Goal: Task Accomplishment & Management: Manage account settings

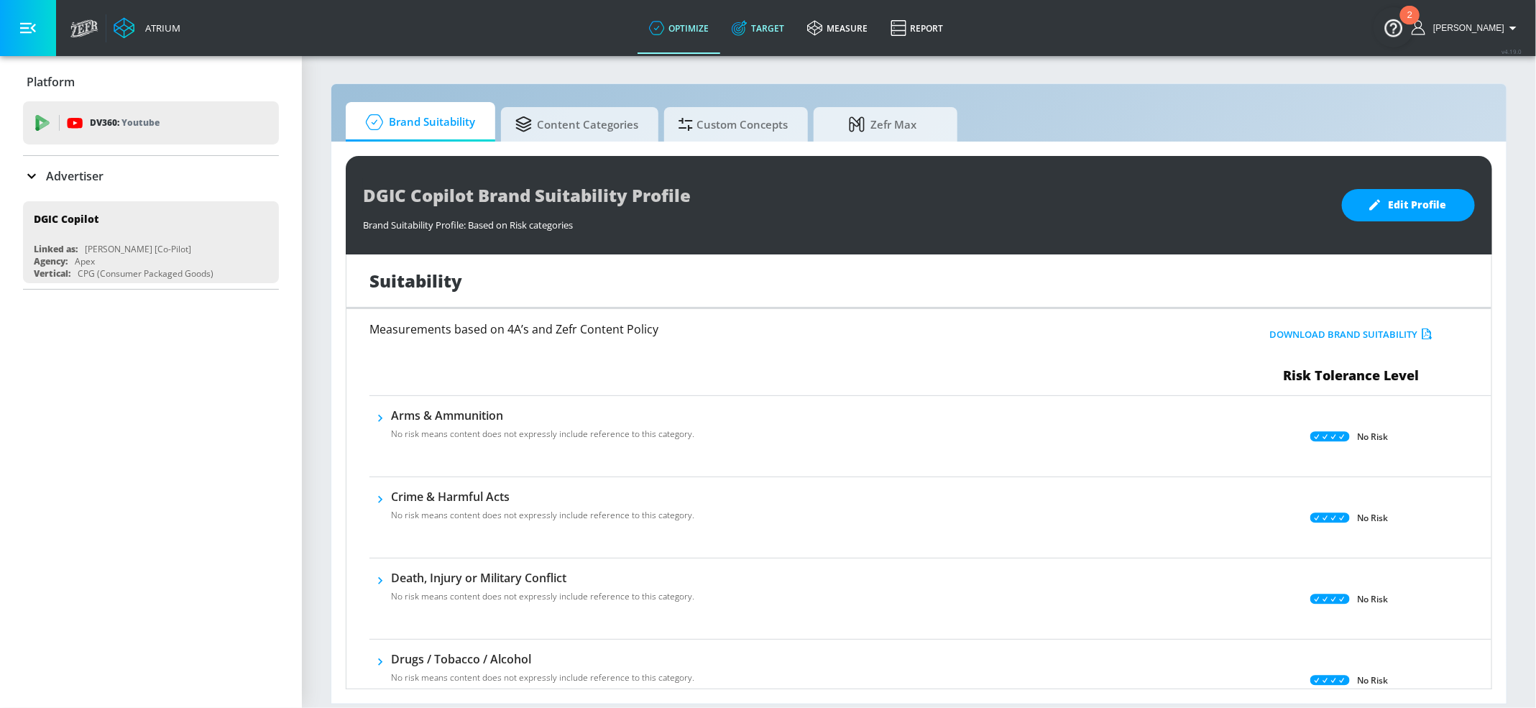
click at [778, 33] on link "Target" at bounding box center [757, 28] width 75 height 52
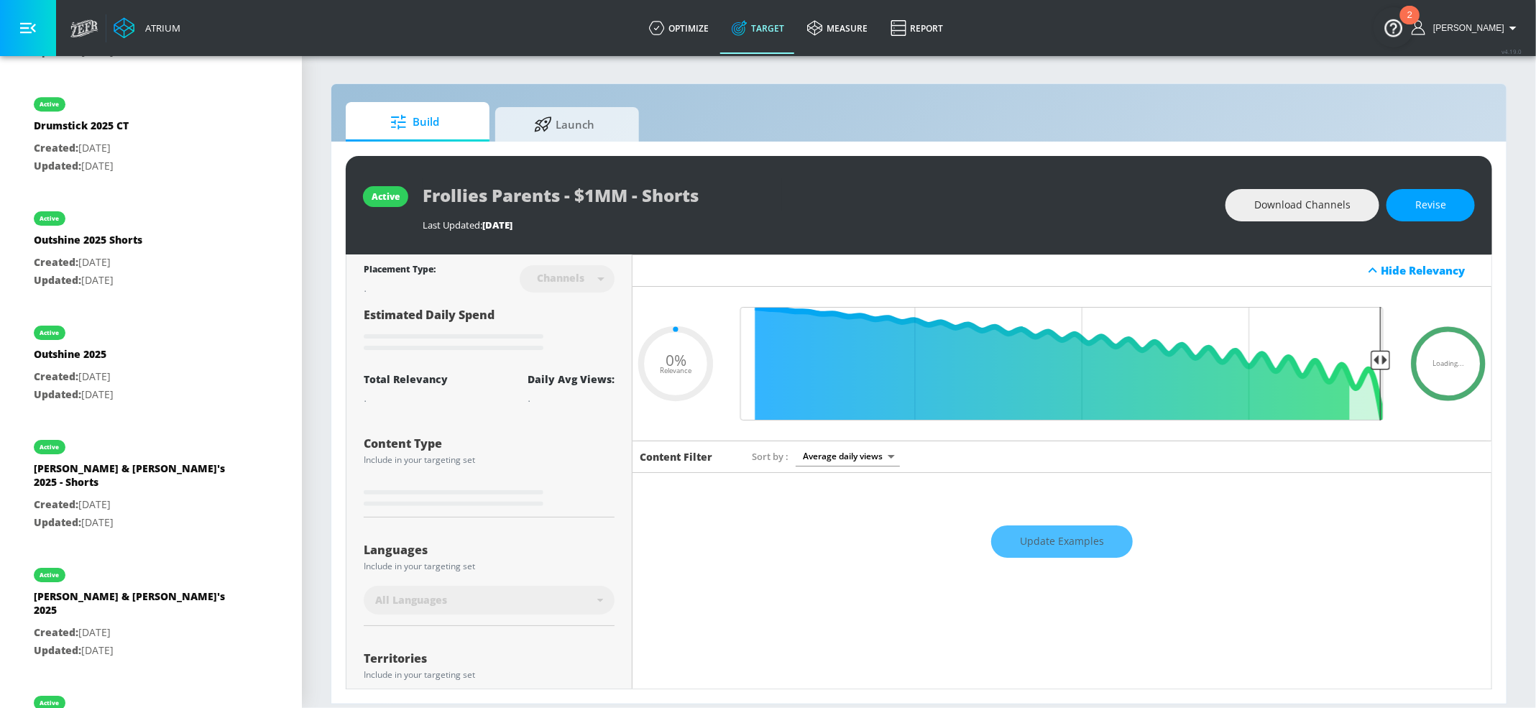
scroll to position [3879, 0]
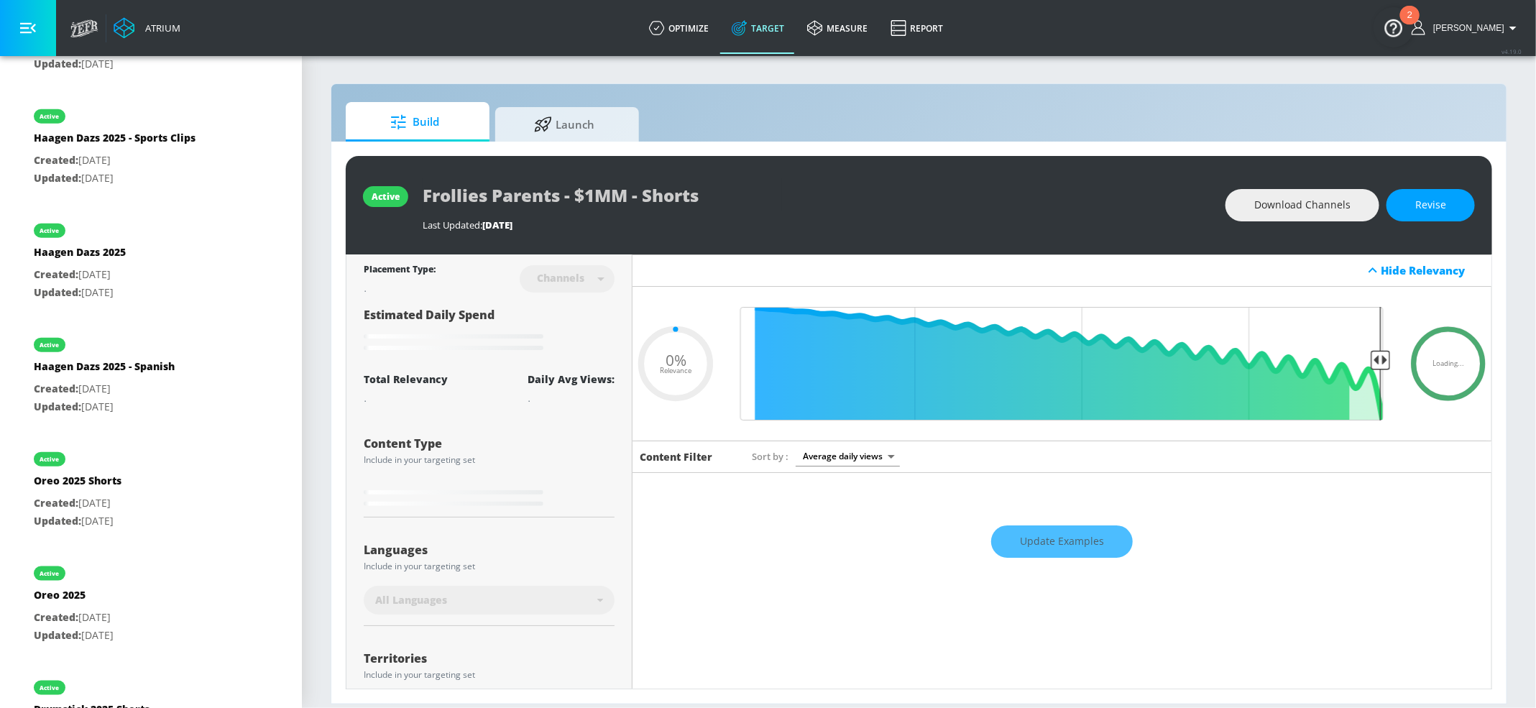
type input "0.5"
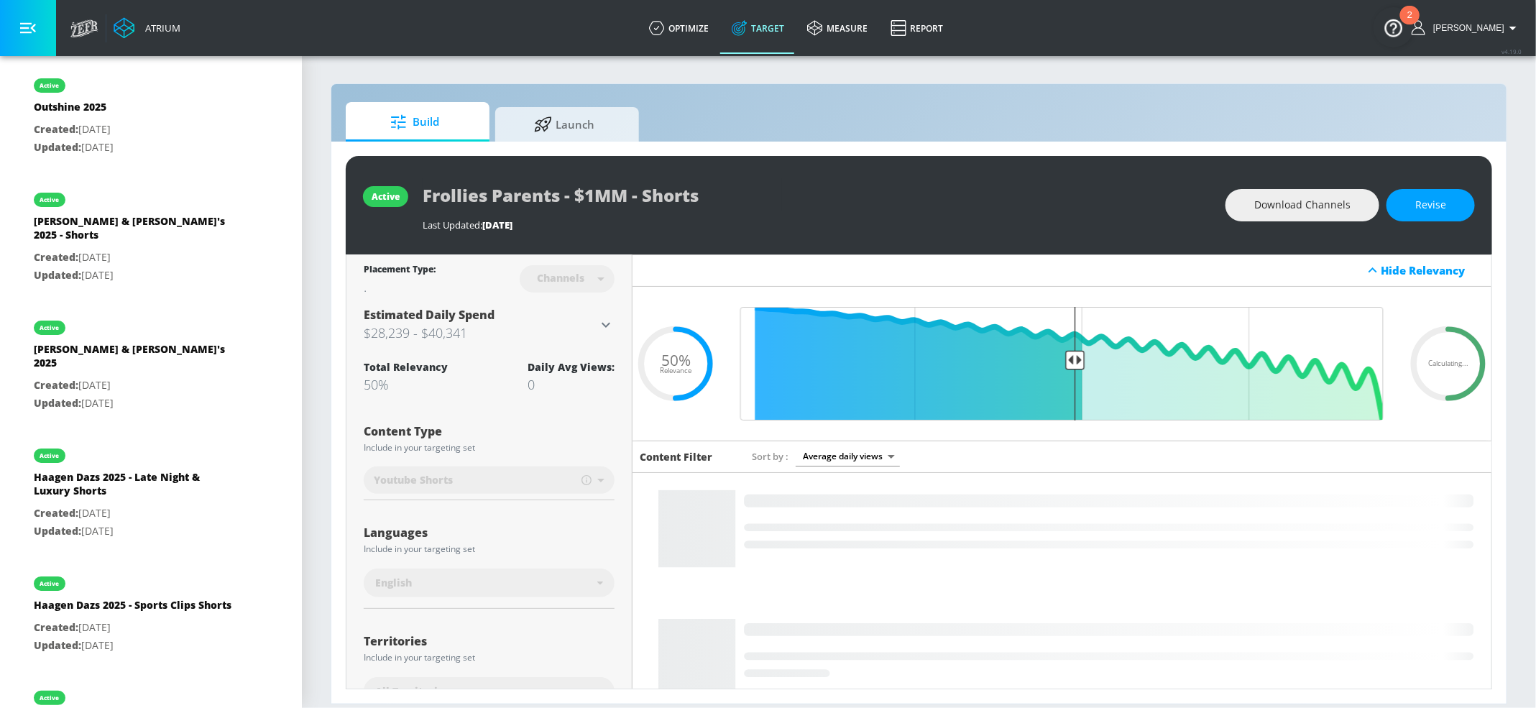
scroll to position [2831, 0]
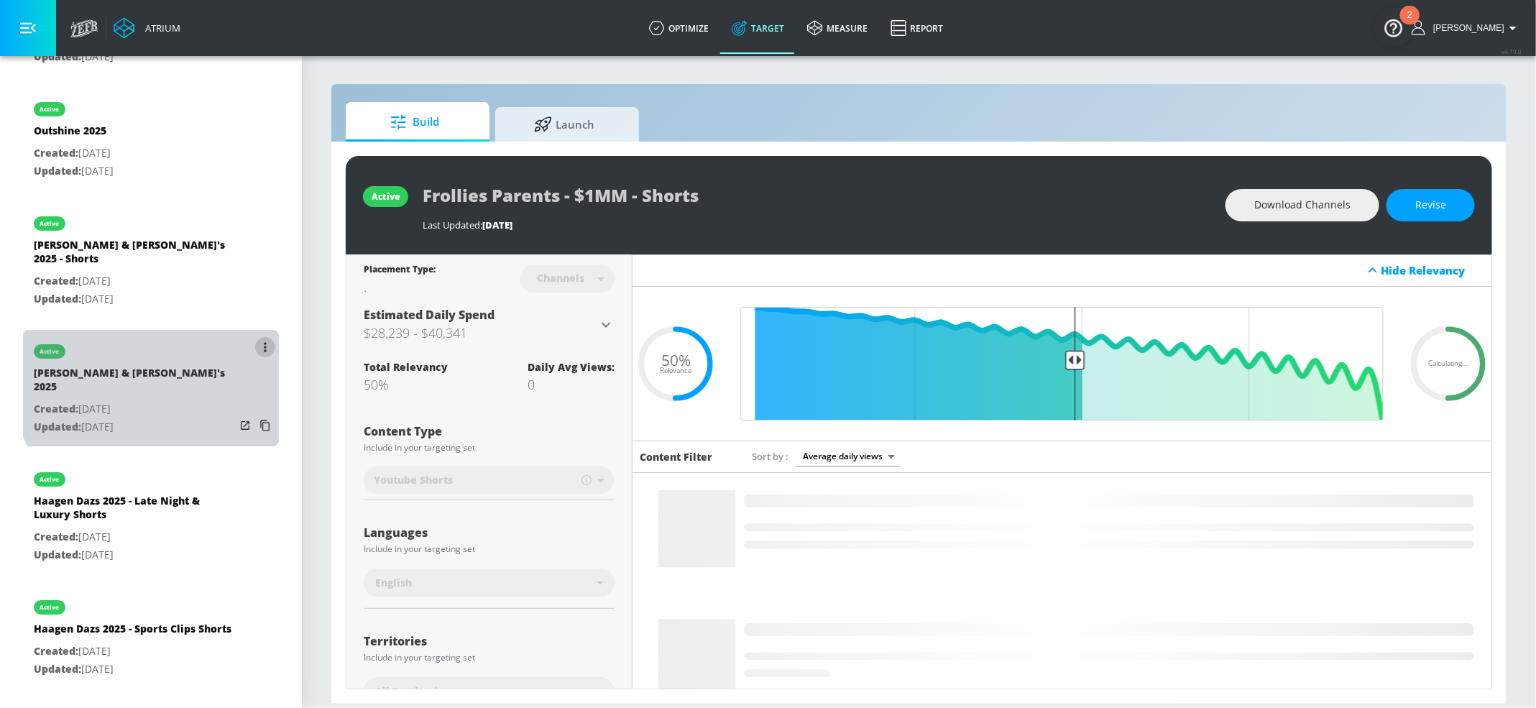
click at [255, 357] on button "list of Target Set" at bounding box center [265, 347] width 20 height 20
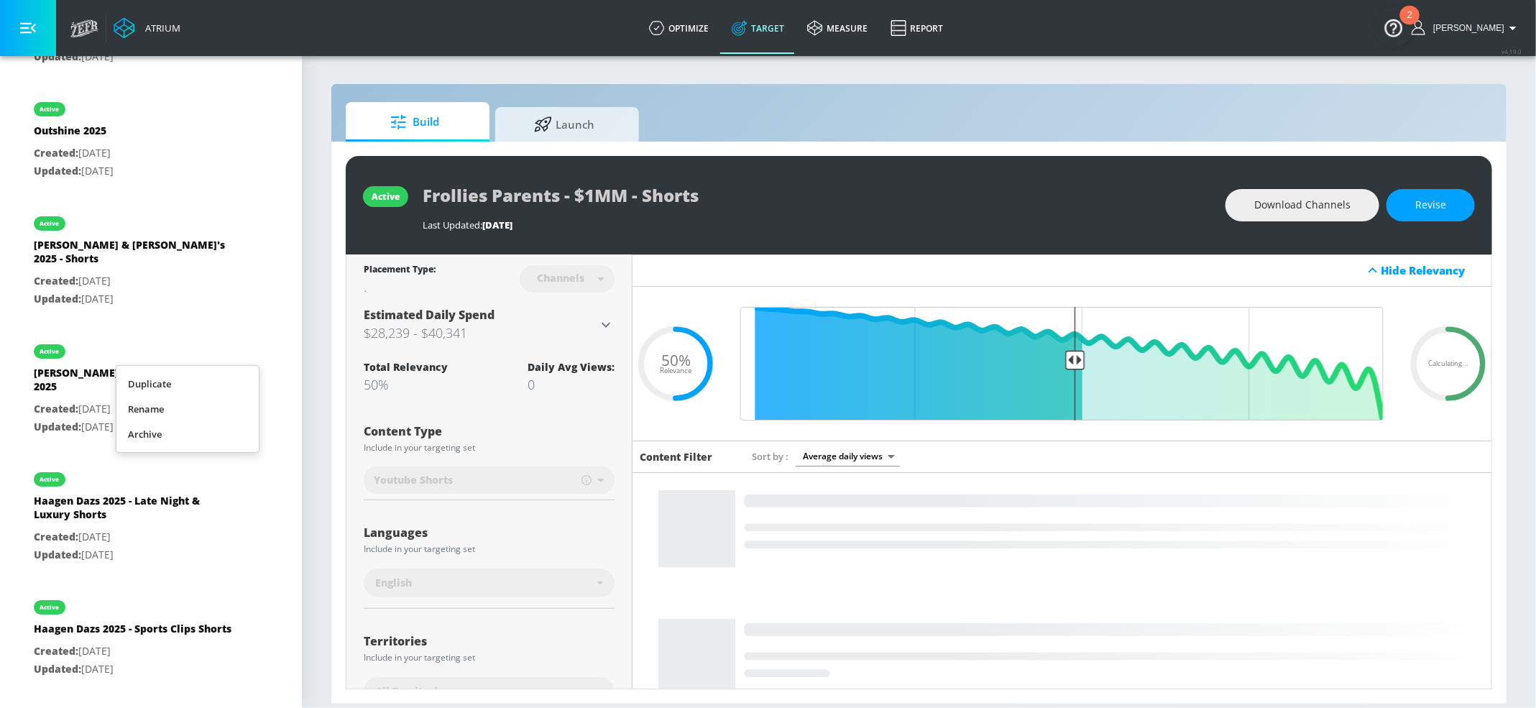
click at [237, 377] on li "Duplicate" at bounding box center [187, 384] width 142 height 25
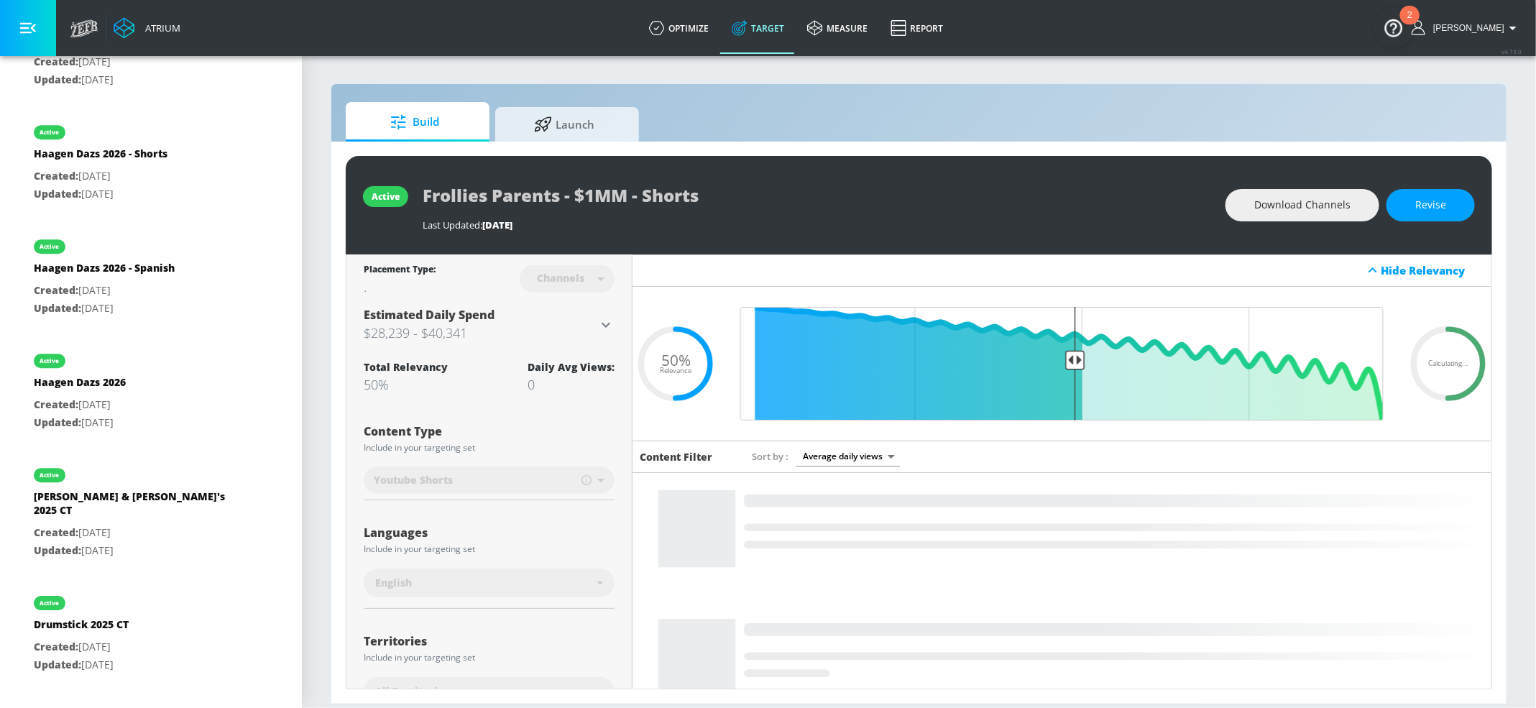
scroll to position [364, 0]
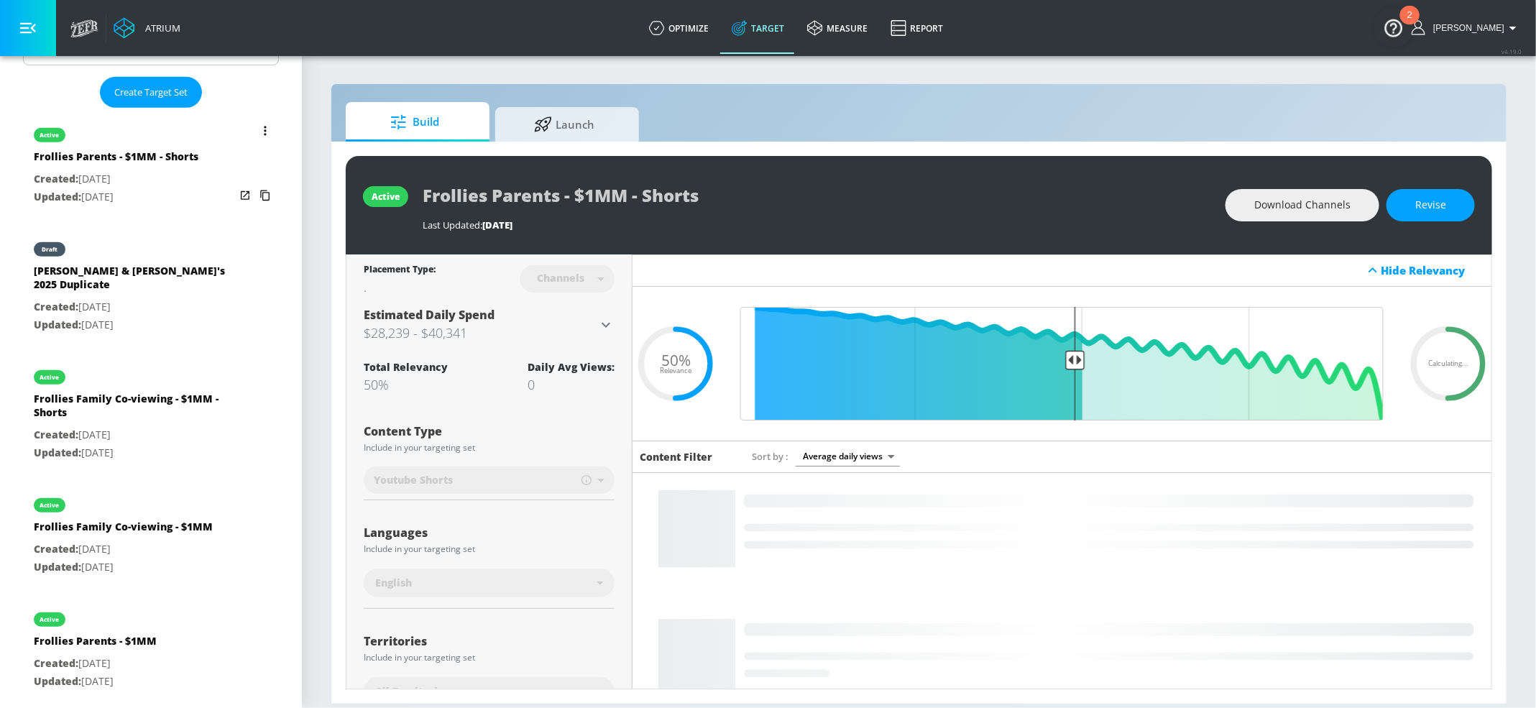
click at [106, 264] on div "[PERSON_NAME] & [PERSON_NAME]'s 2025 Duplicate" at bounding box center [134, 281] width 201 height 34
type input "[PERSON_NAME] & [PERSON_NAME]'s 2025 Duplicate"
type input "videos"
type input "0.05"
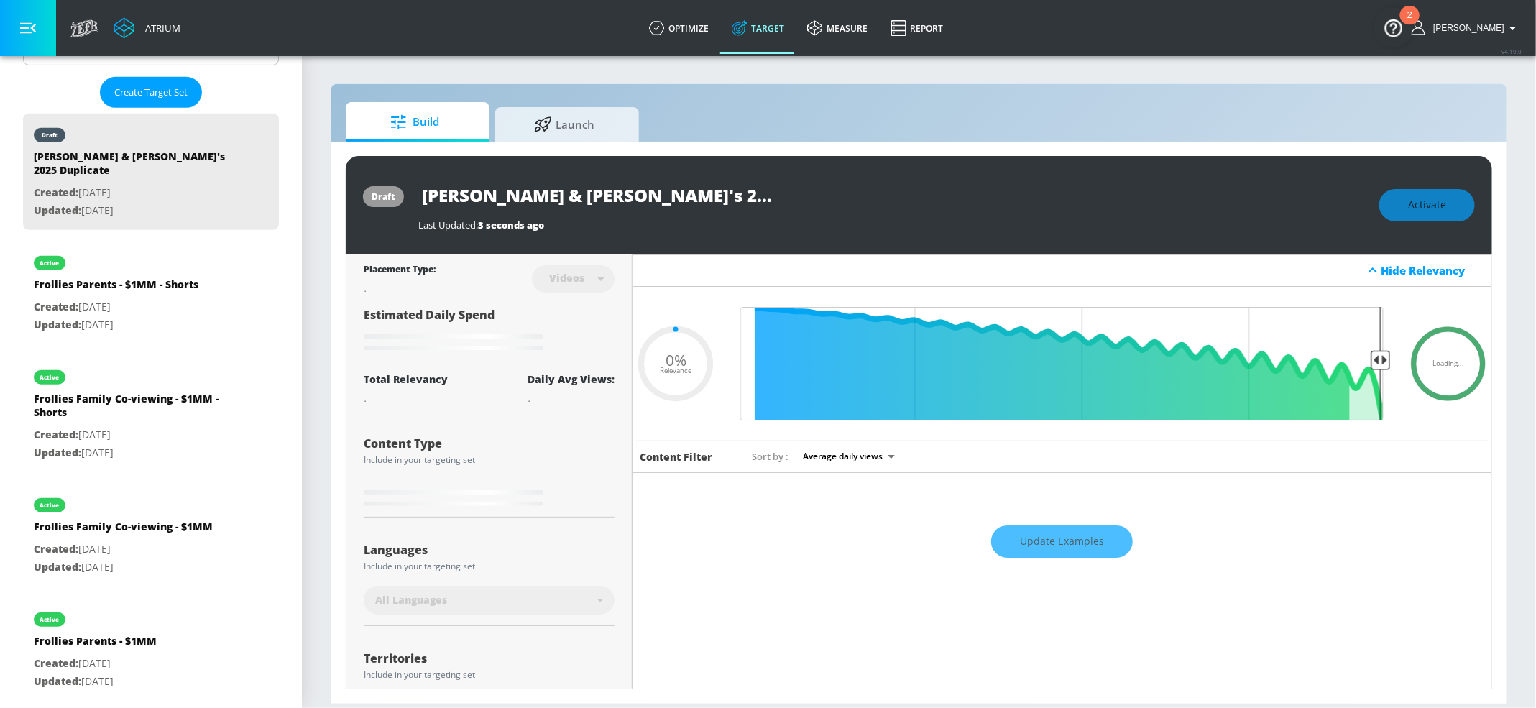
drag, startPoint x: 600, startPoint y: 193, endPoint x: 747, endPoint y: 209, distance: 148.3
click at [747, 209] on input "[PERSON_NAME] & [PERSON_NAME]'s 2025 Duplicate" at bounding box center [597, 195] width 359 height 32
type input "[PERSON_NAME] & [PERSON_NAME]'s 2026"
type input "0.38"
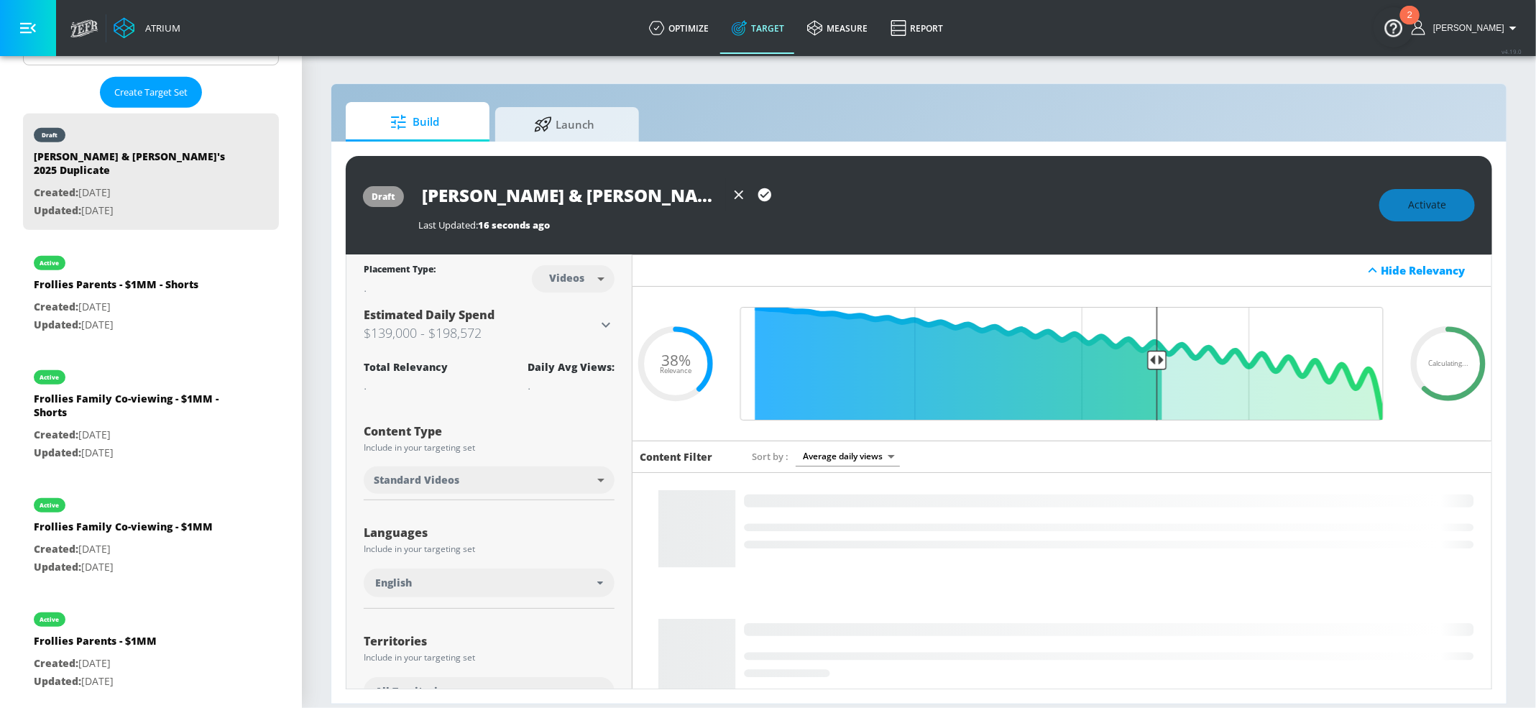
type input "[PERSON_NAME] & [PERSON_NAME]'s 2026"
click at [766, 196] on icon "button" at bounding box center [764, 194] width 13 height 13
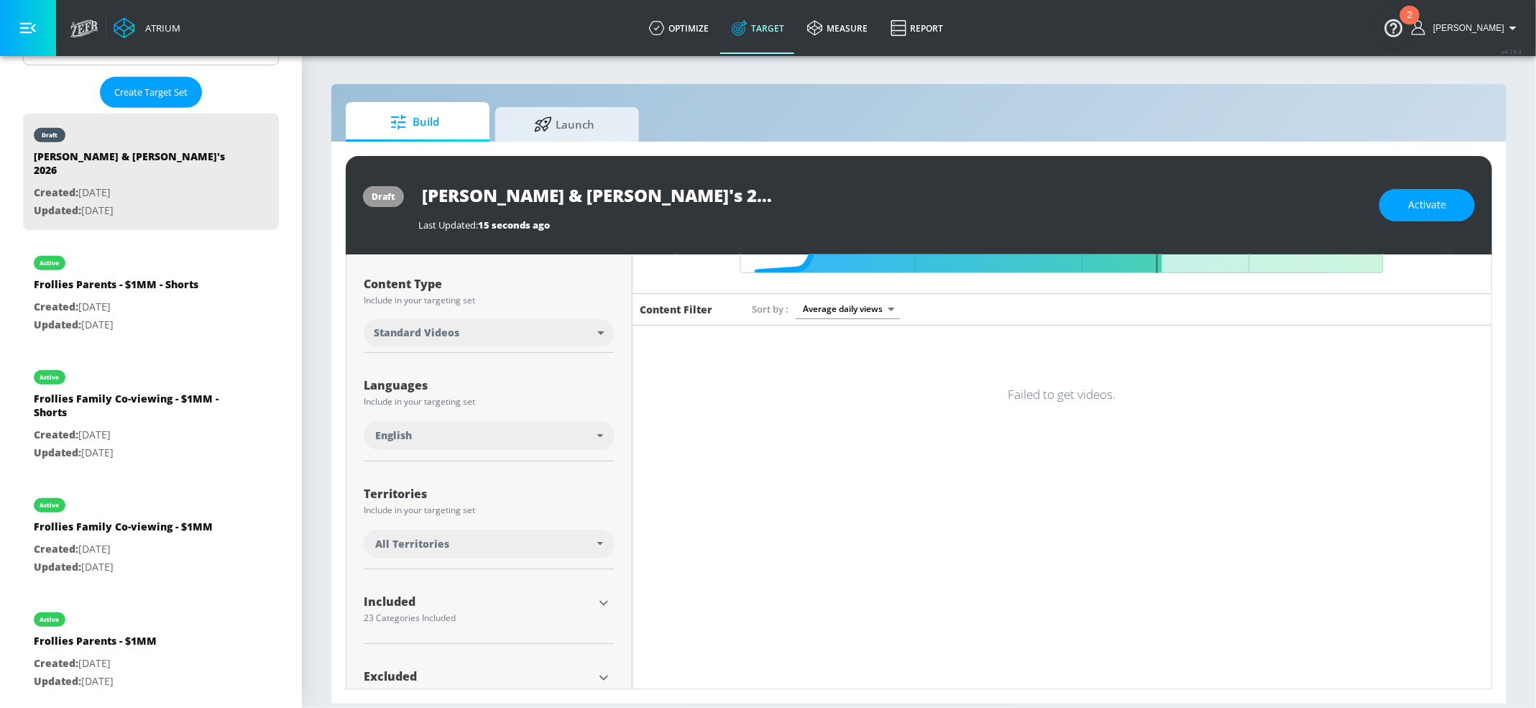
scroll to position [192, 0]
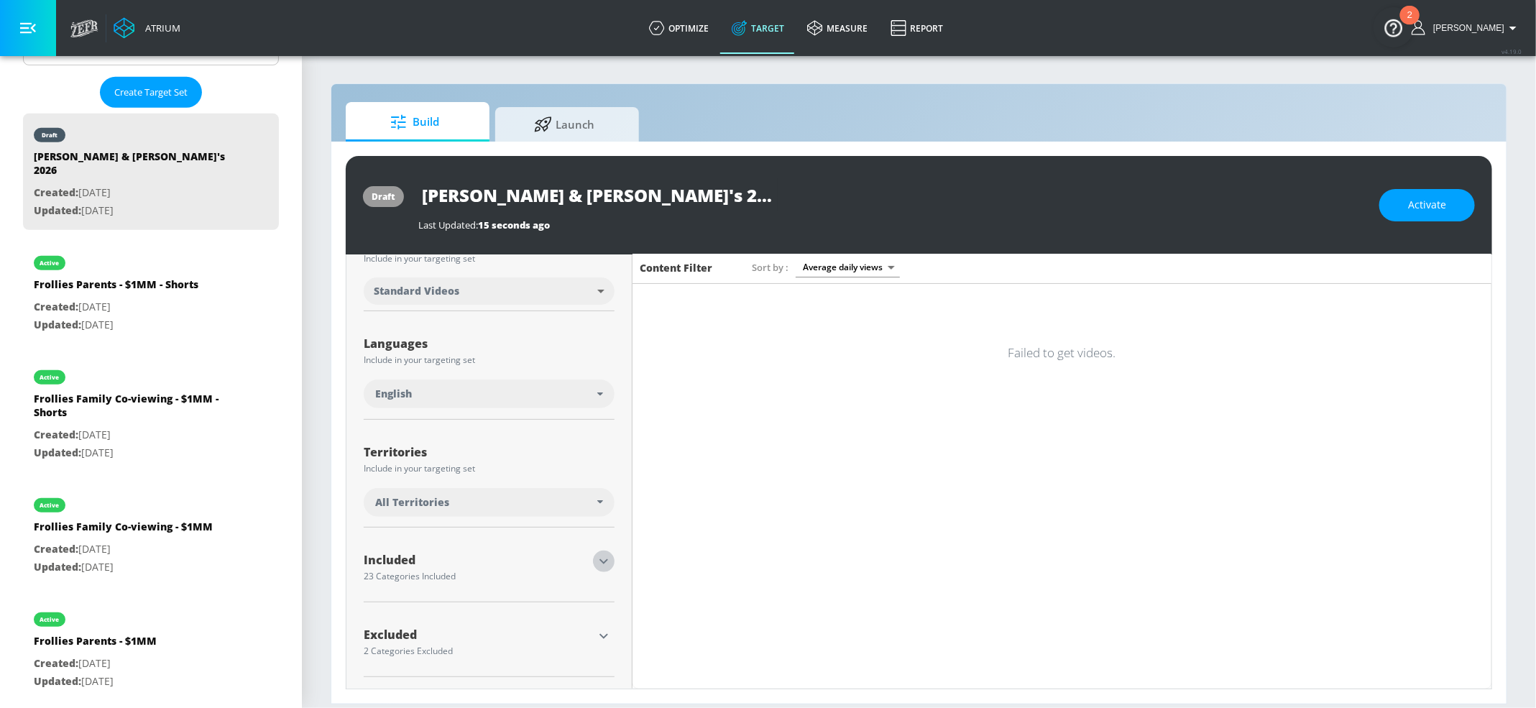
click at [595, 558] on icon "button" at bounding box center [603, 561] width 17 height 17
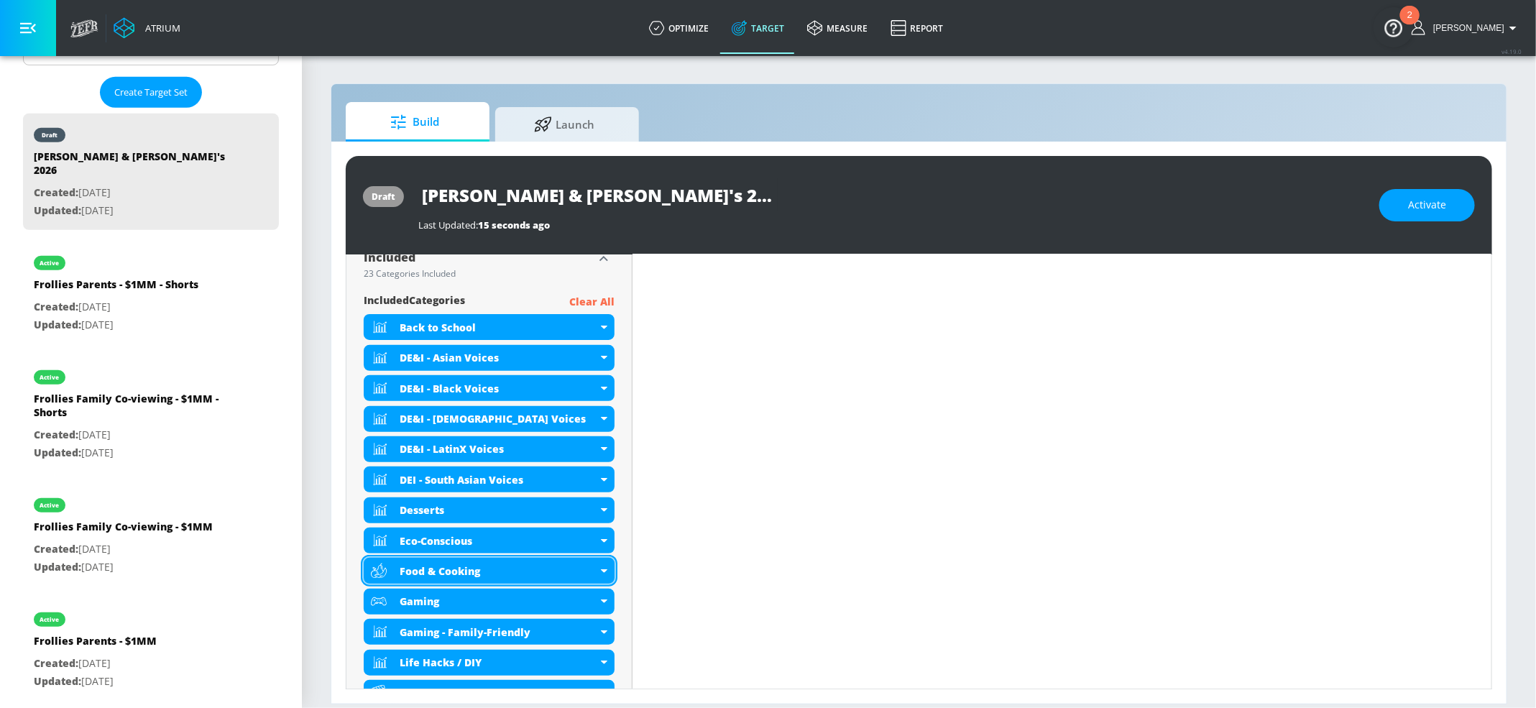
scroll to position [945, 0]
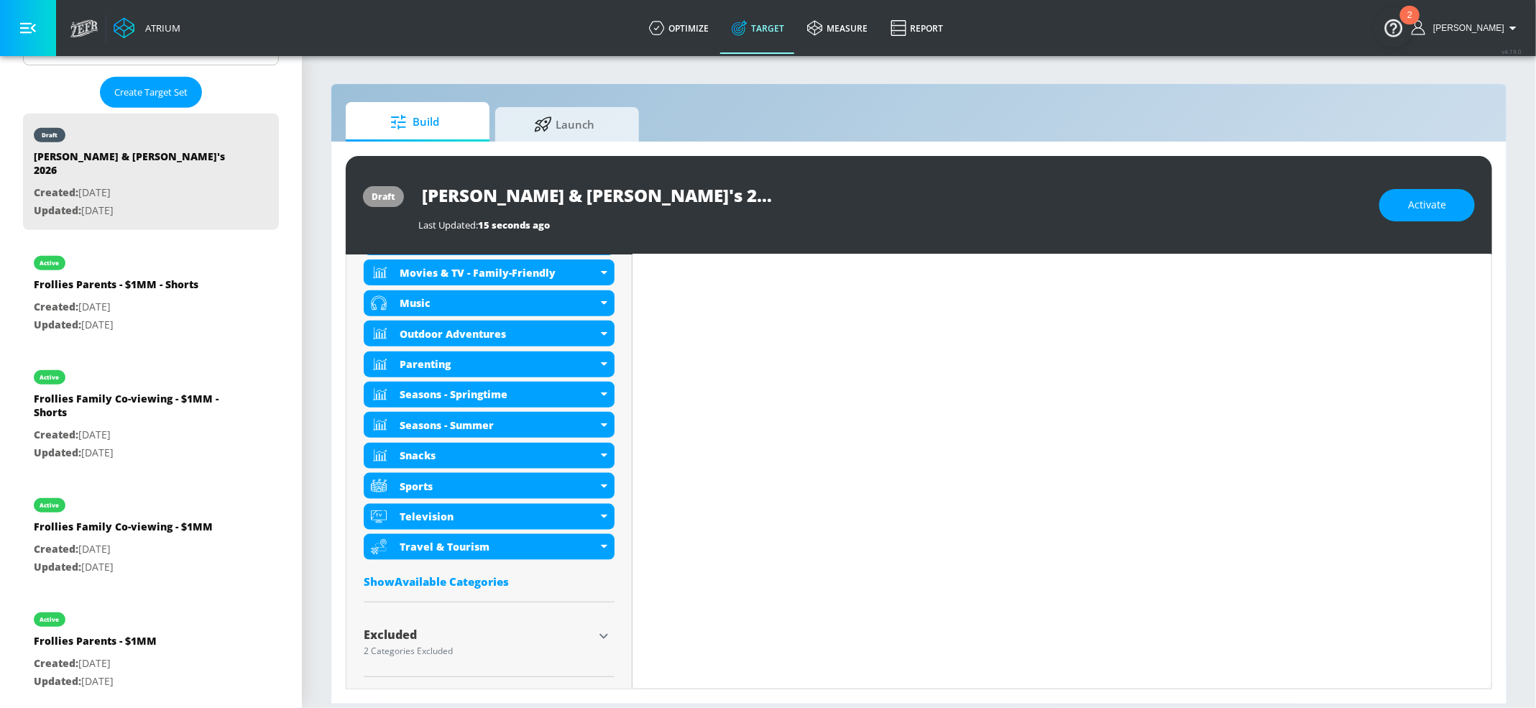
click at [448, 584] on div "Show Available Categories" at bounding box center [489, 581] width 251 height 14
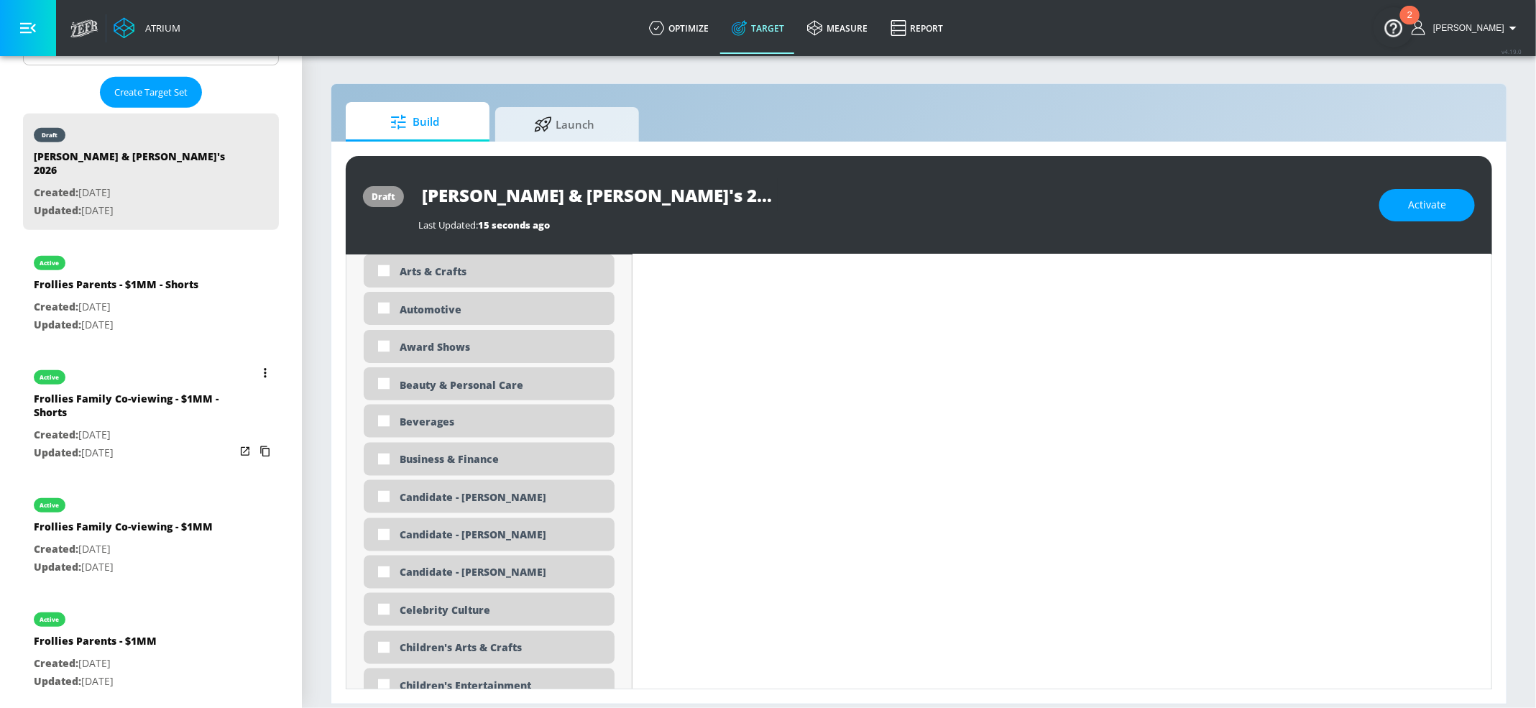
scroll to position [1458, 0]
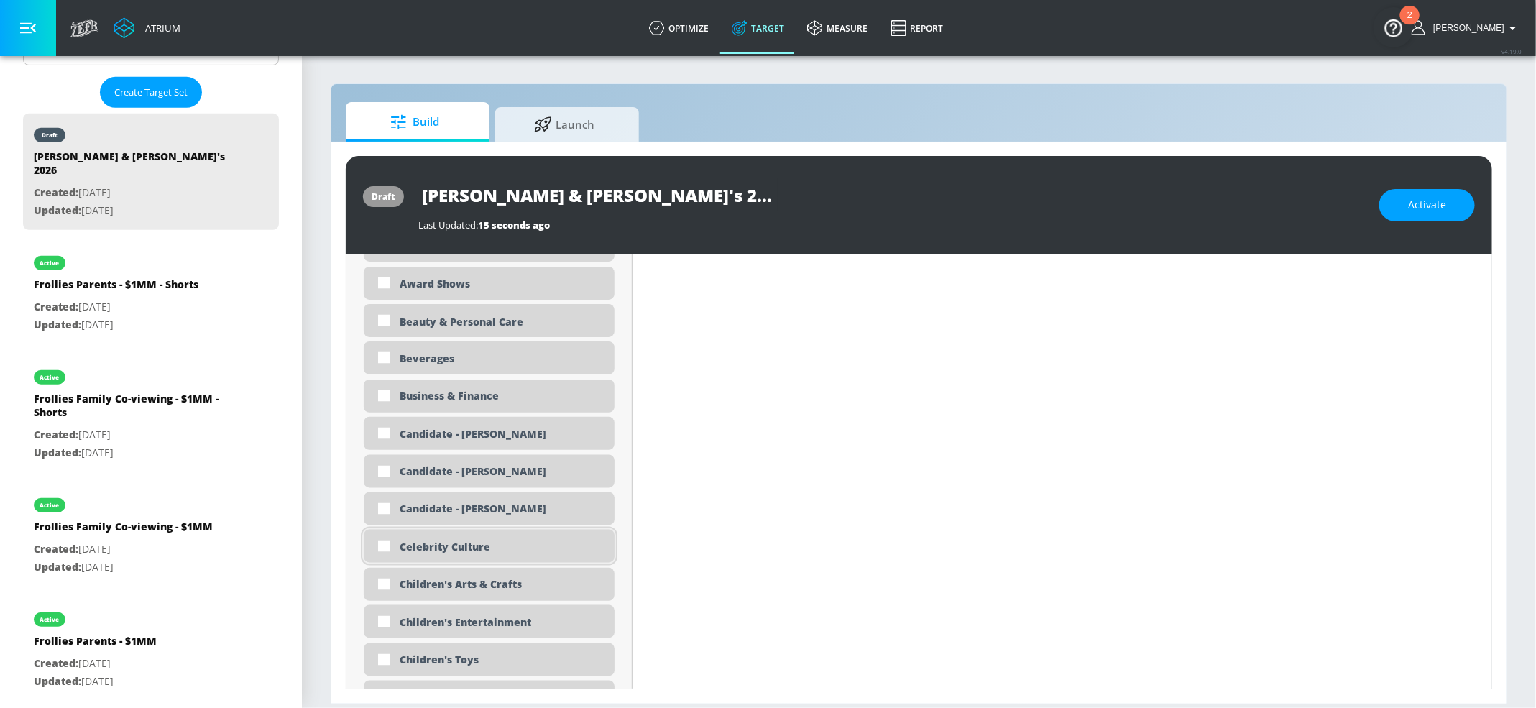
click at [429, 554] on div "Celebrity Culture" at bounding box center [502, 547] width 204 height 14
checkbox input "true"
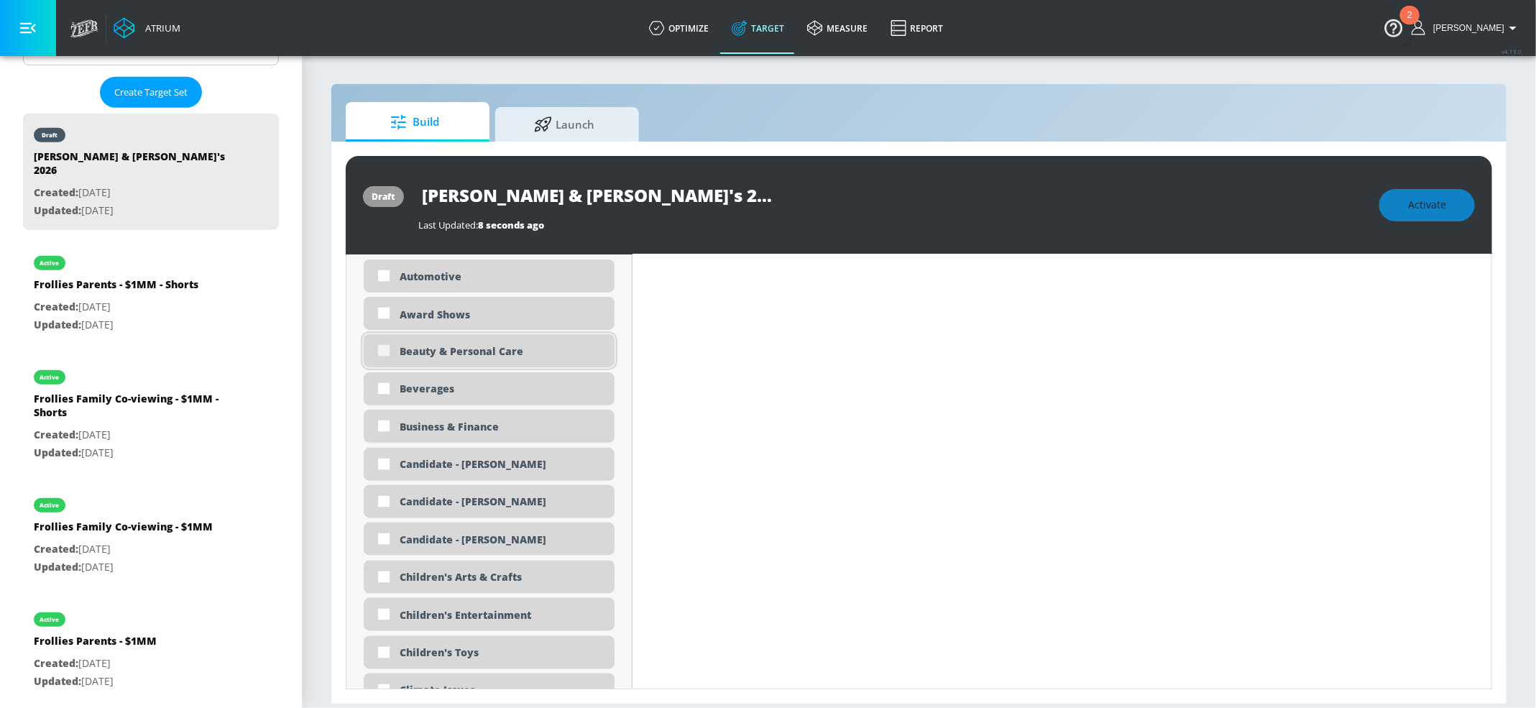
click at [396, 352] on input "checkbox" at bounding box center [384, 351] width 26 height 26
checkbox input "true"
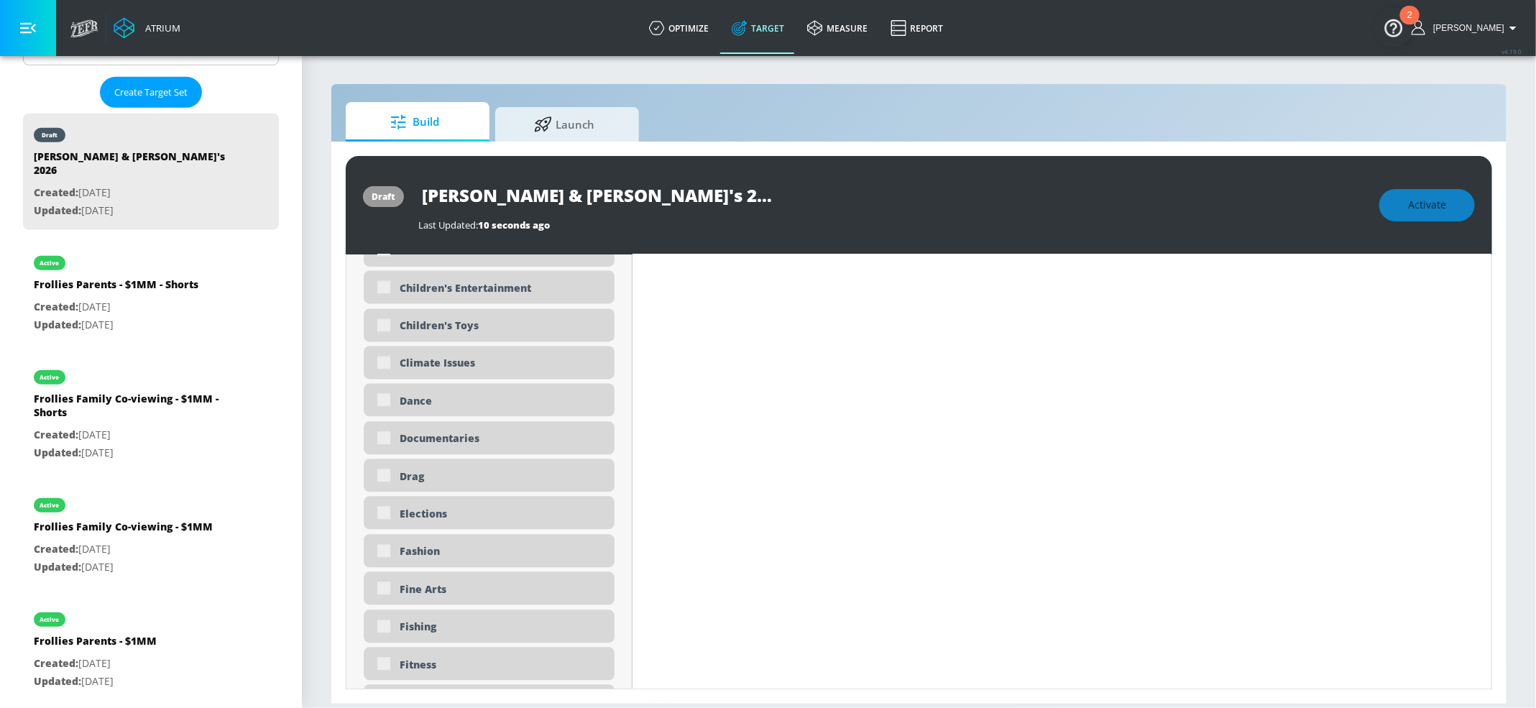
scroll to position [1779, 0]
click at [566, 561] on div "Fashion" at bounding box center [489, 550] width 251 height 33
checkbox input "true"
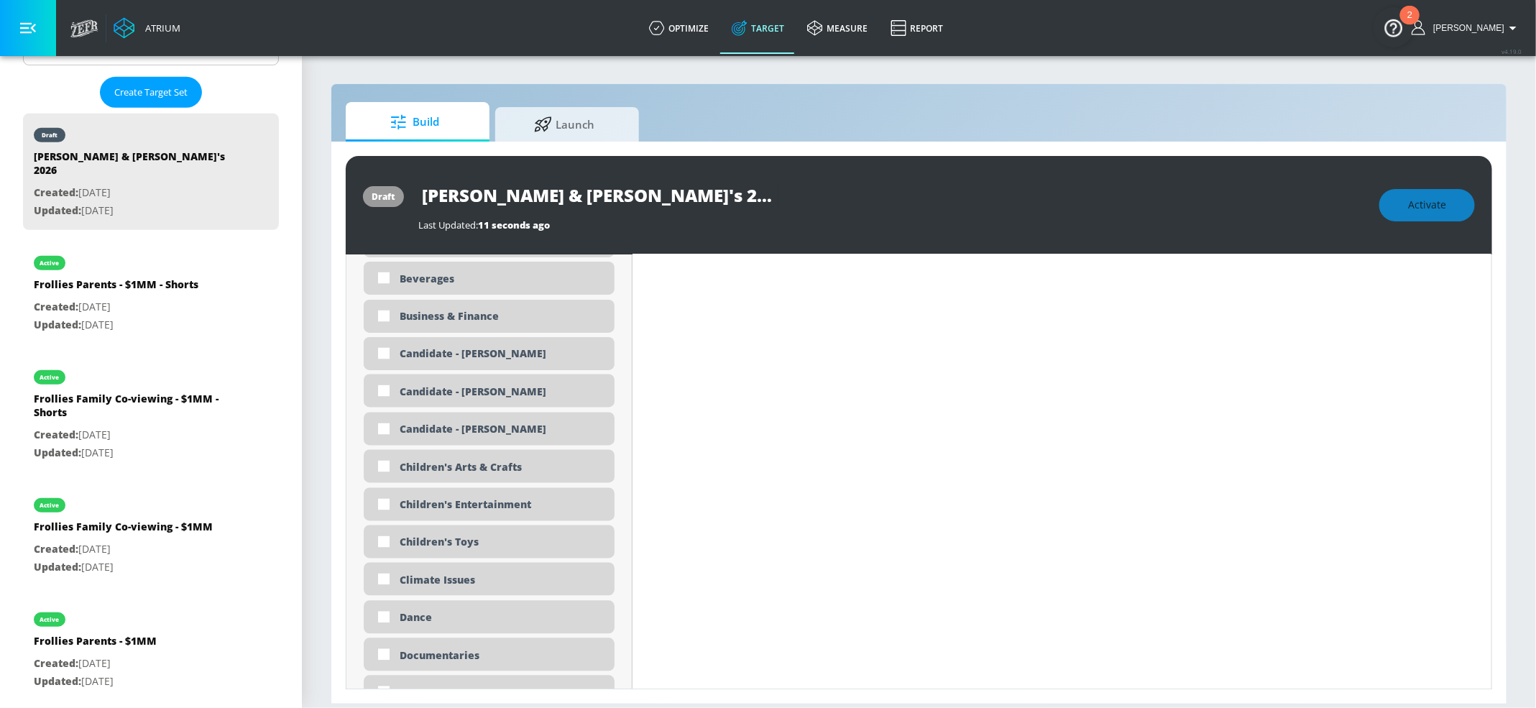
scroll to position [1624, 0]
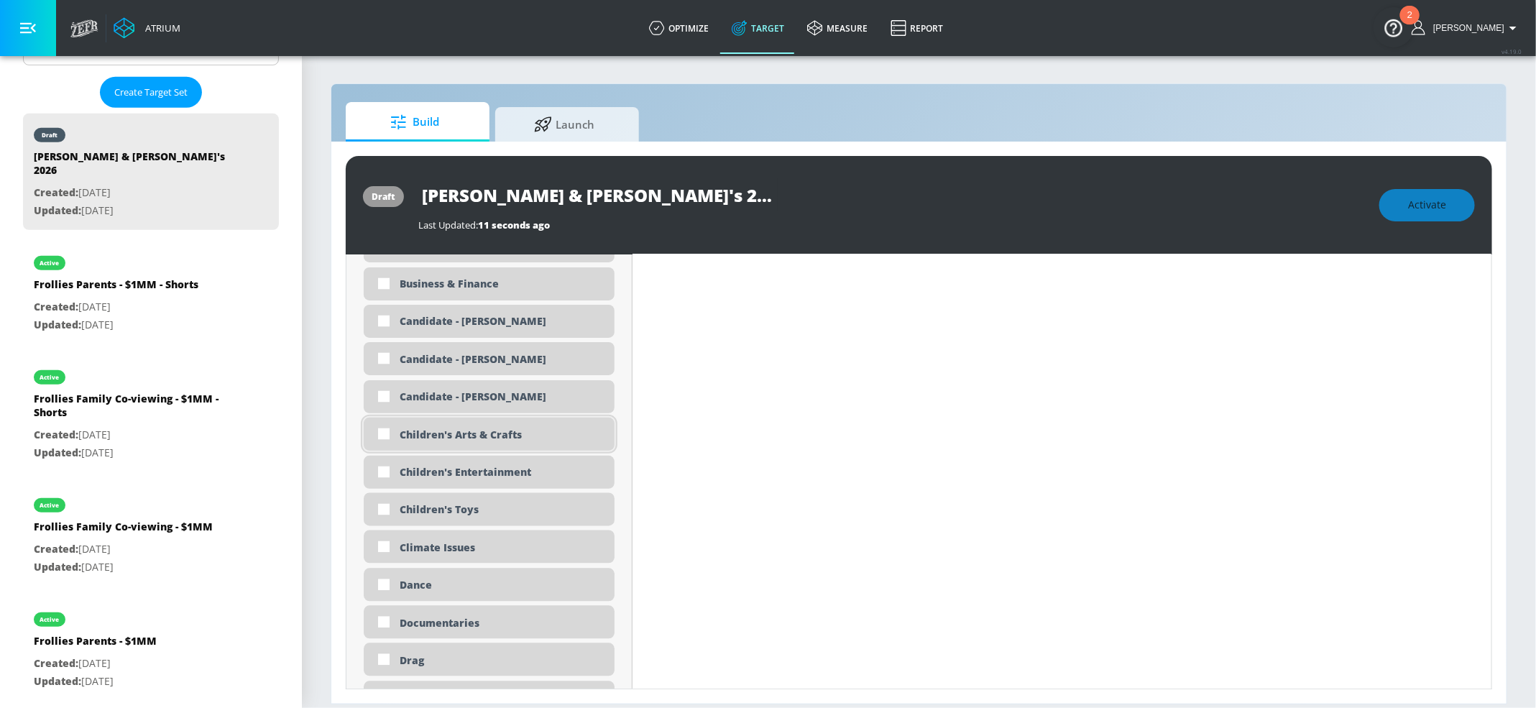
click at [524, 428] on div "Children's Arts & Crafts" at bounding box center [489, 434] width 251 height 33
checkbox input "true"
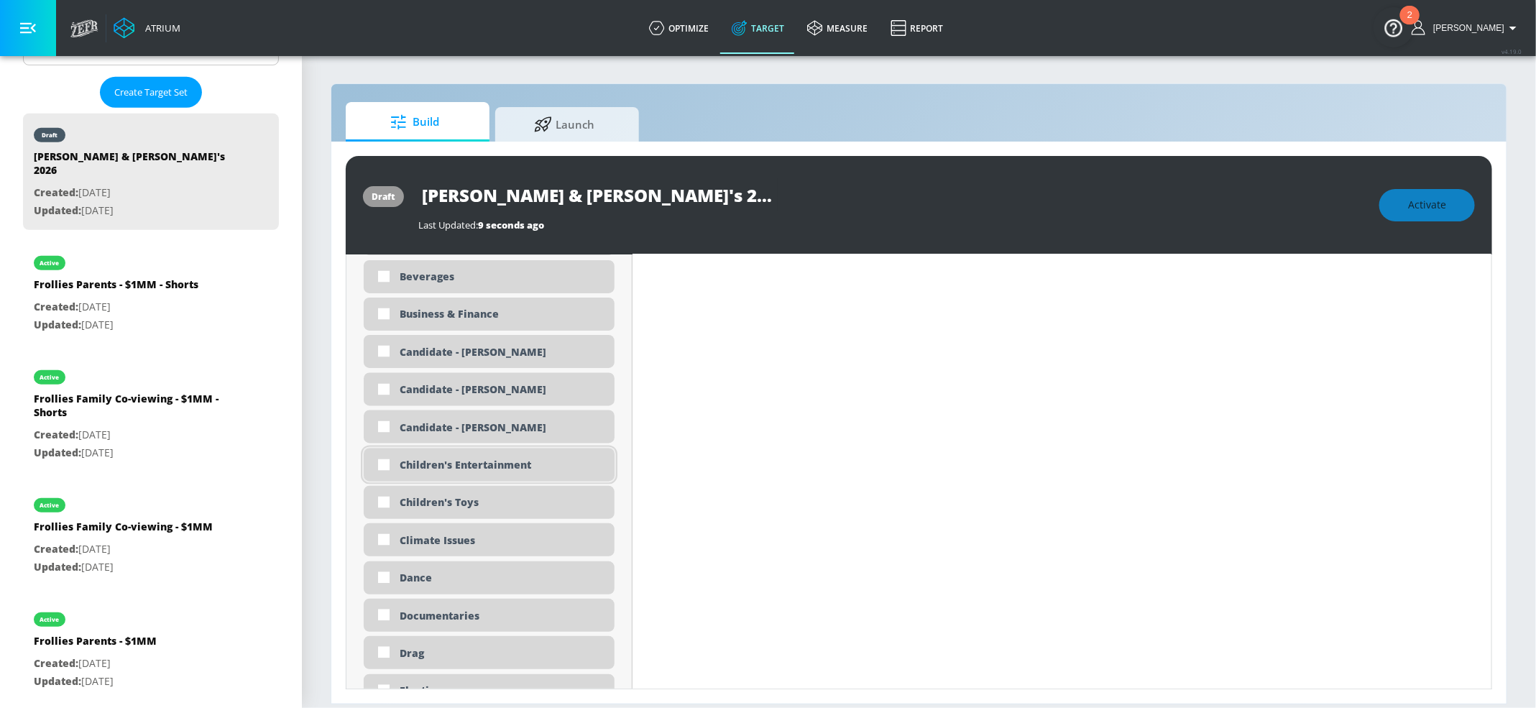
click at [519, 470] on div "Children's Entertainment" at bounding box center [502, 466] width 204 height 14
checkbox input "true"
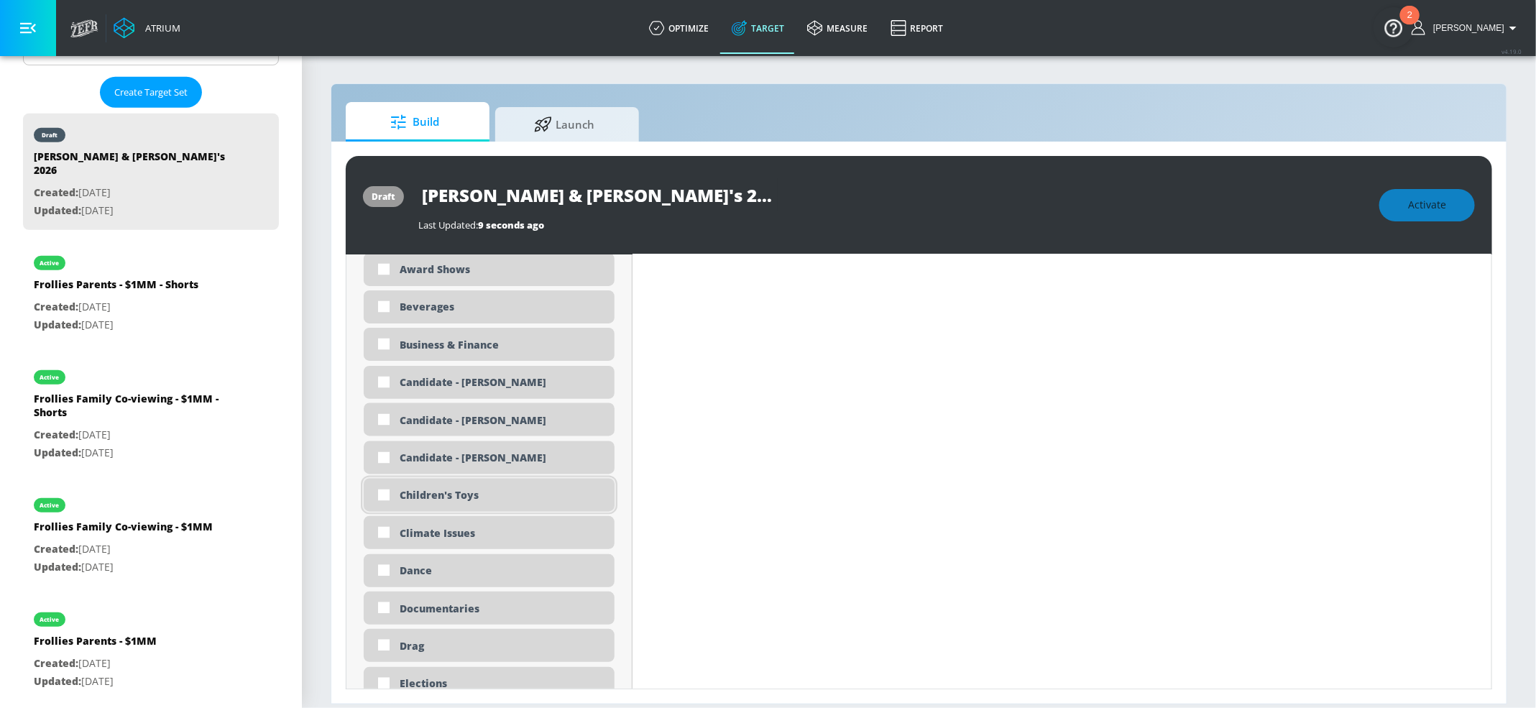
click at [513, 502] on div "Children's Toys" at bounding box center [502, 496] width 204 height 14
checkbox input "true"
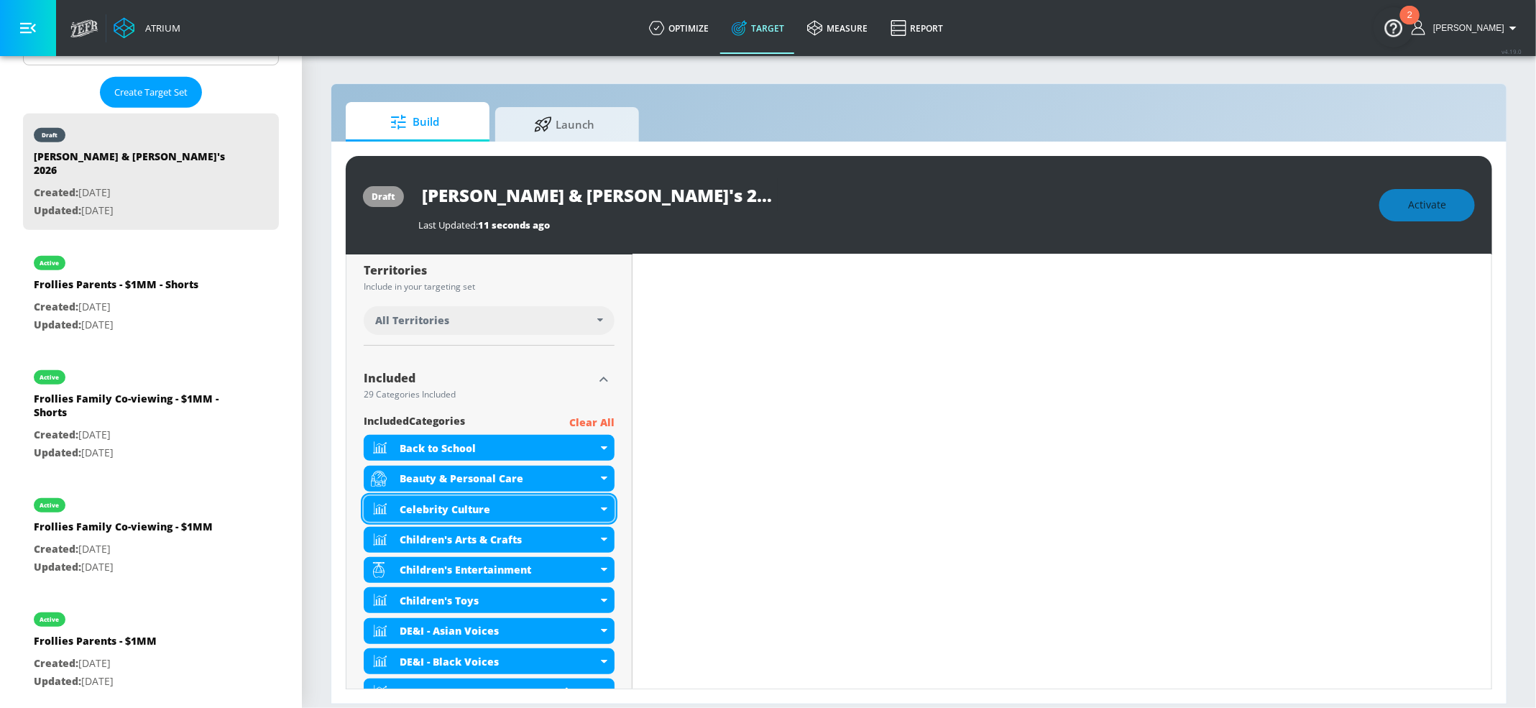
scroll to position [359, 0]
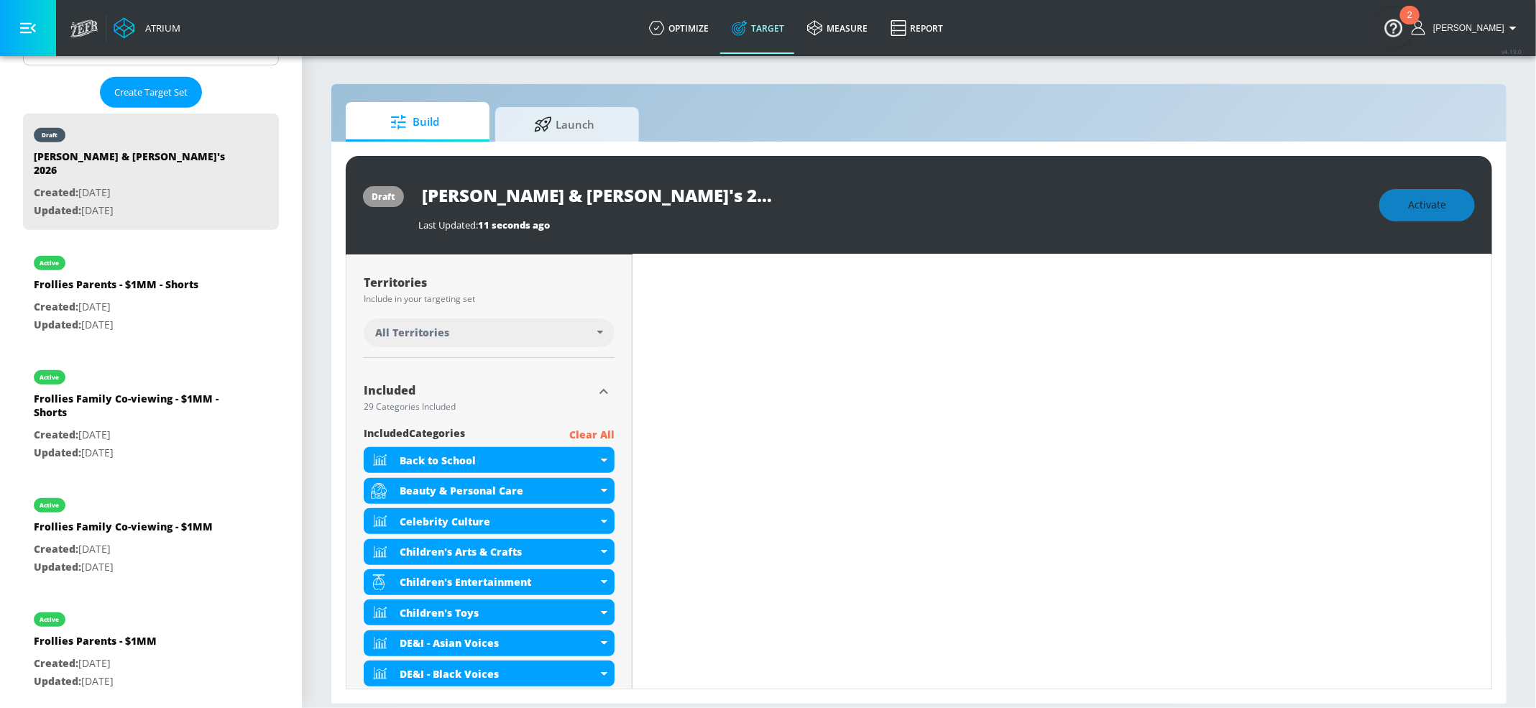
click at [600, 396] on icon "button" at bounding box center [603, 391] width 17 height 17
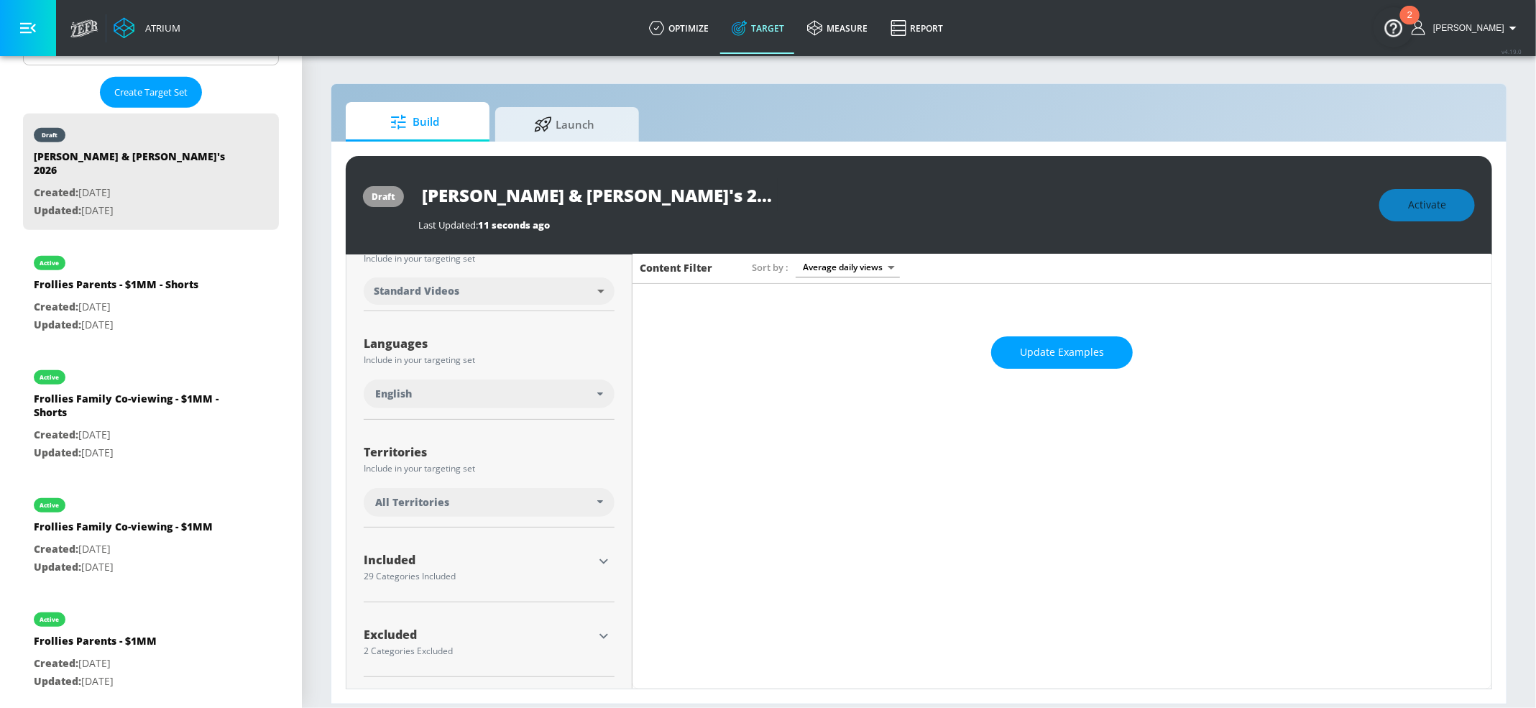
scroll to position [192, 0]
click at [597, 644] on icon "button" at bounding box center [603, 635] width 17 height 17
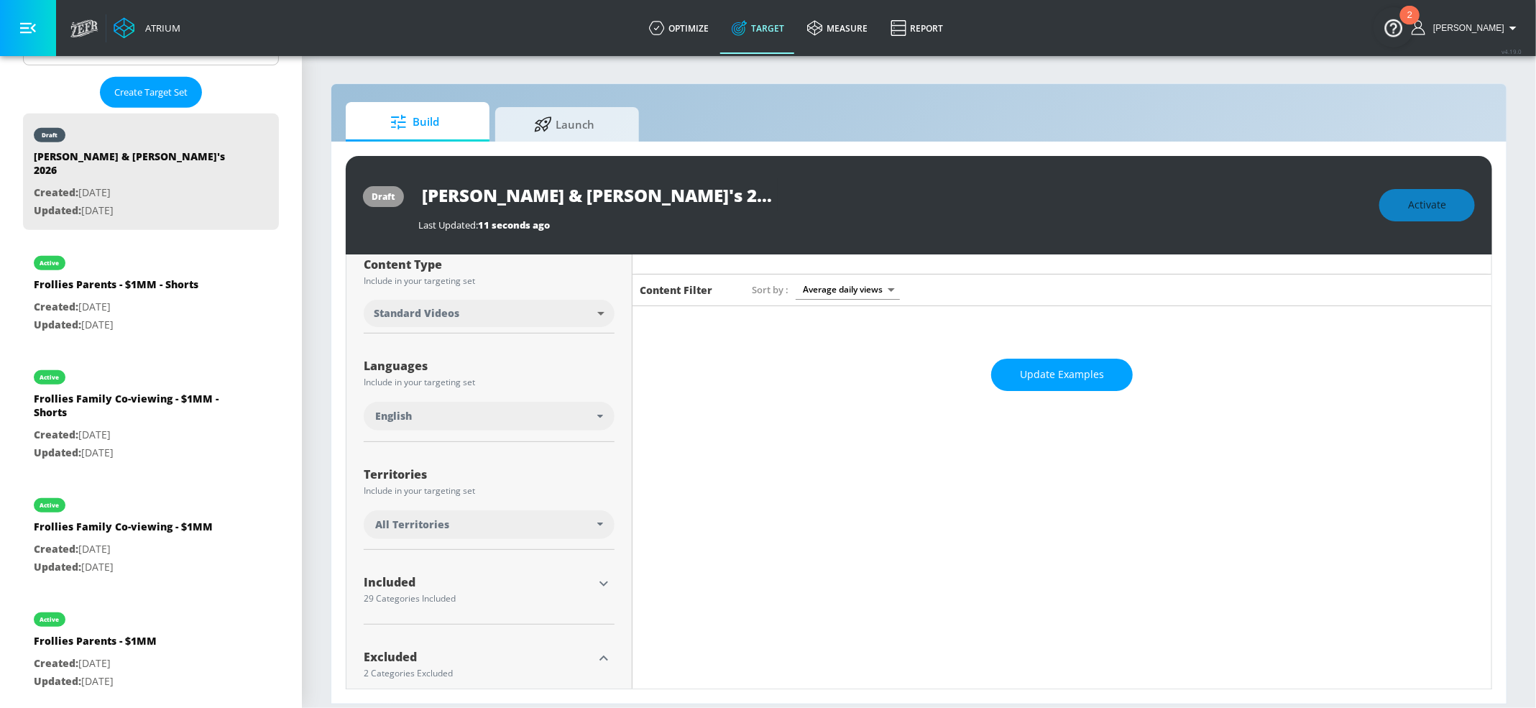
scroll to position [0, 0]
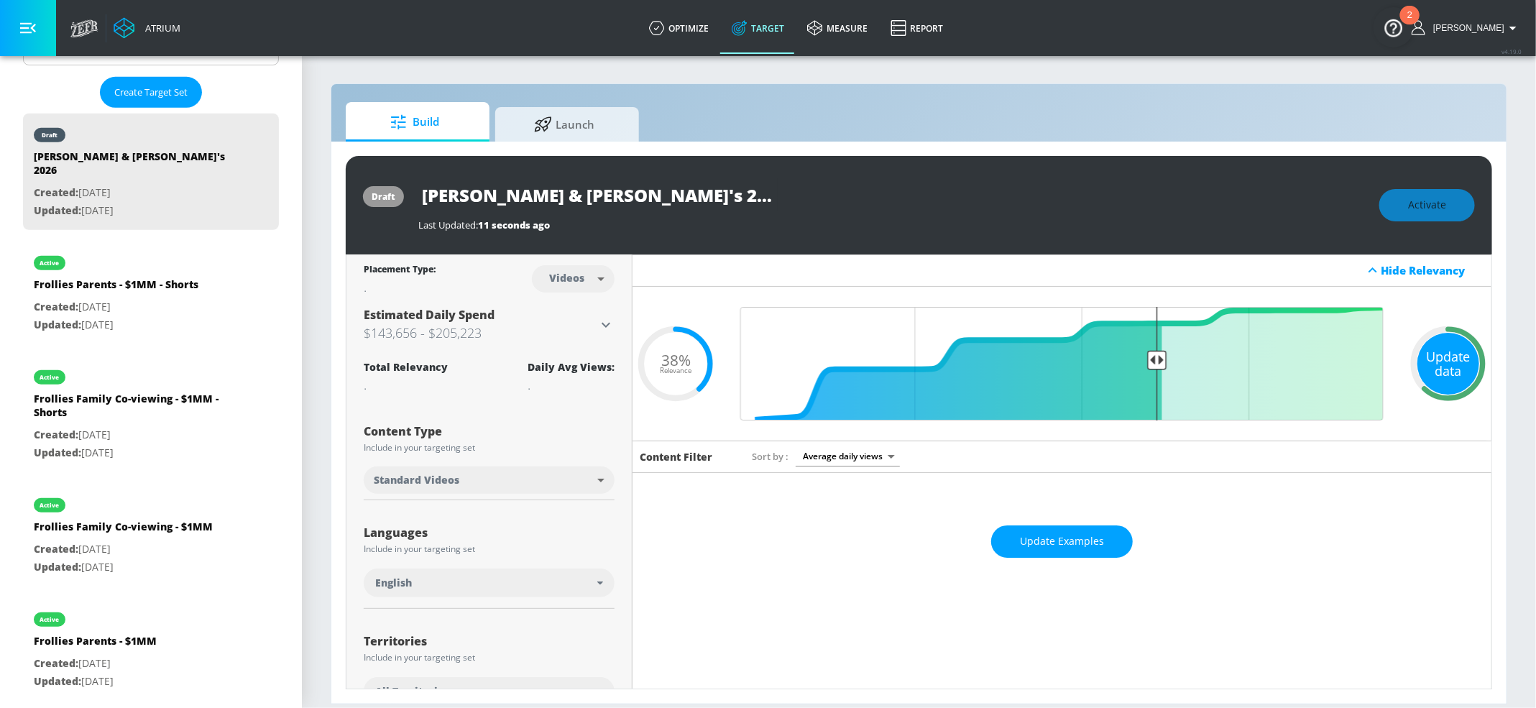
click at [1440, 379] on div "Update data" at bounding box center [1448, 364] width 62 height 62
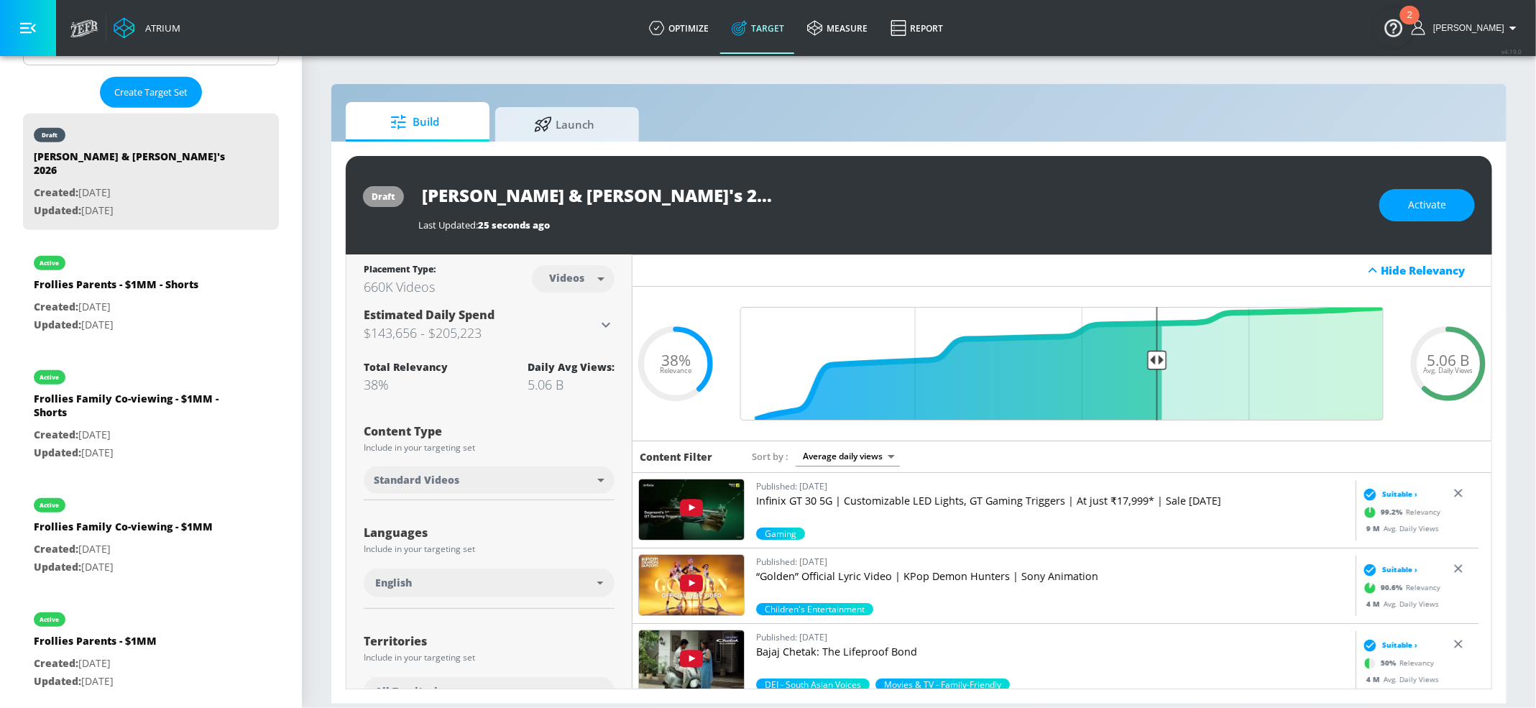
drag, startPoint x: 425, startPoint y: 193, endPoint x: 668, endPoint y: 208, distance: 244.1
click at [668, 208] on input "[PERSON_NAME] & [PERSON_NAME]'s 2026" at bounding box center [597, 195] width 359 height 32
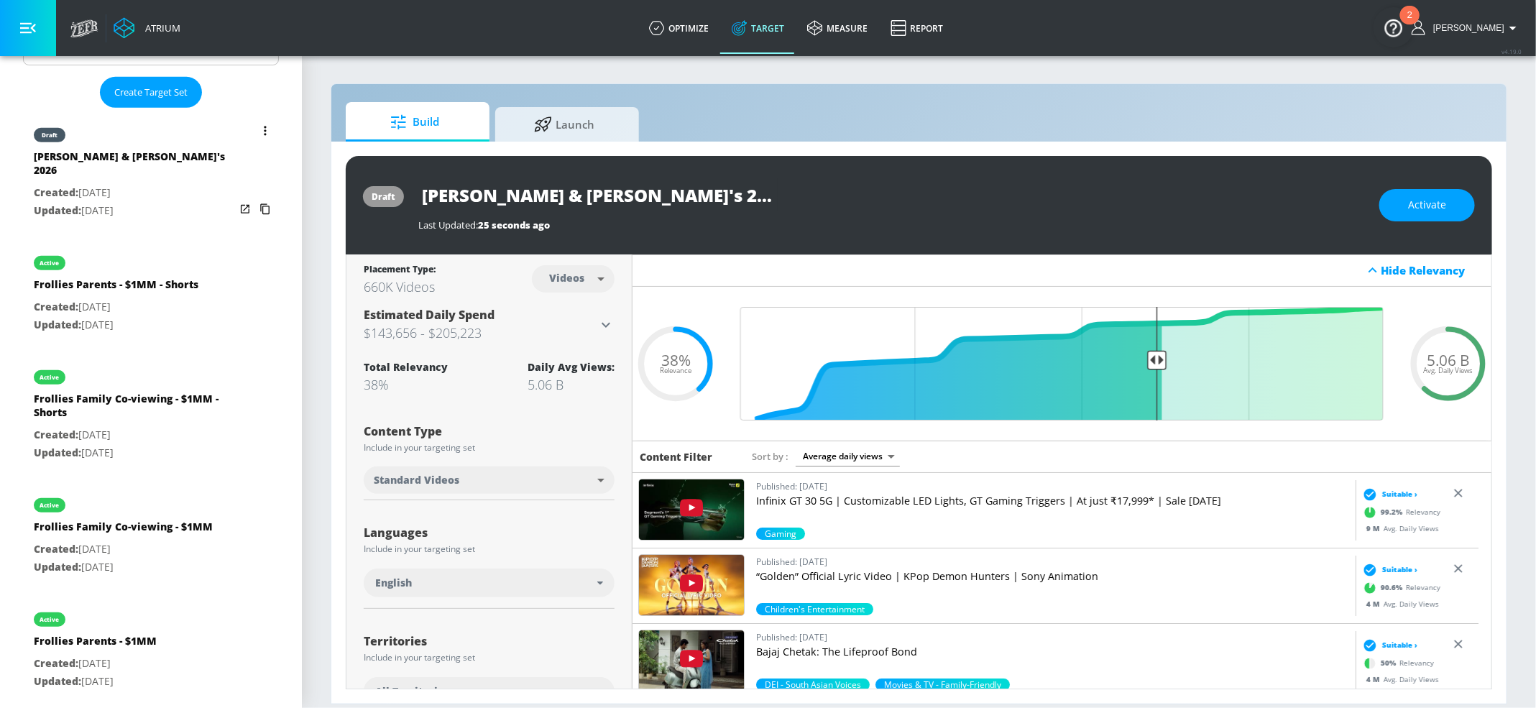
click at [254, 198] on icon "list of Target Set" at bounding box center [265, 209] width 23 height 23
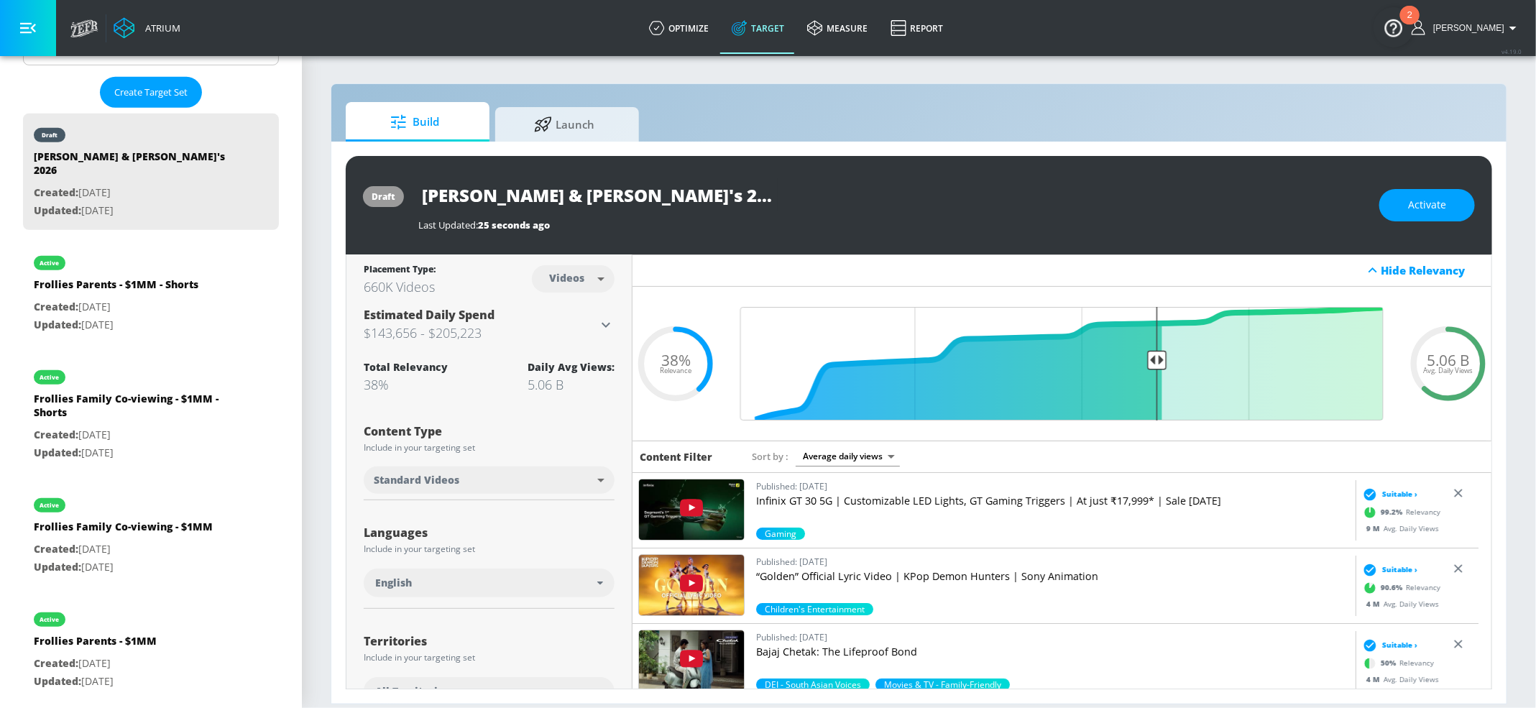
click at [602, 193] on input "[PERSON_NAME] & [PERSON_NAME]'s 2026" at bounding box center [597, 195] width 359 height 32
click at [515, 195] on input "[PERSON_NAME] & [PERSON_NAME]'s 2026" at bounding box center [597, 195] width 359 height 32
click at [742, 195] on icon "button" at bounding box center [739, 195] width 16 height 16
click at [1437, 206] on span "Activate" at bounding box center [1427, 205] width 38 height 18
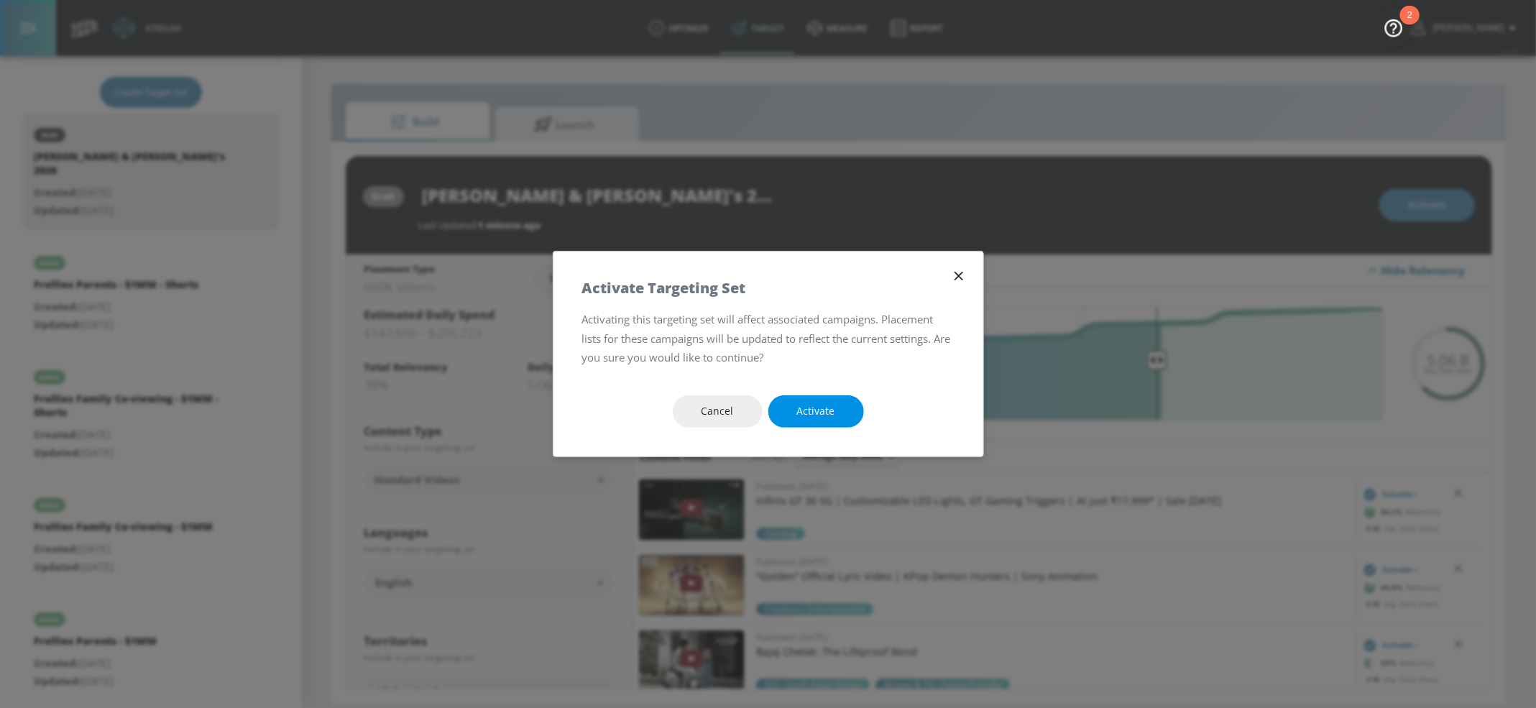
click at [799, 406] on span "Activate" at bounding box center [816, 411] width 38 height 18
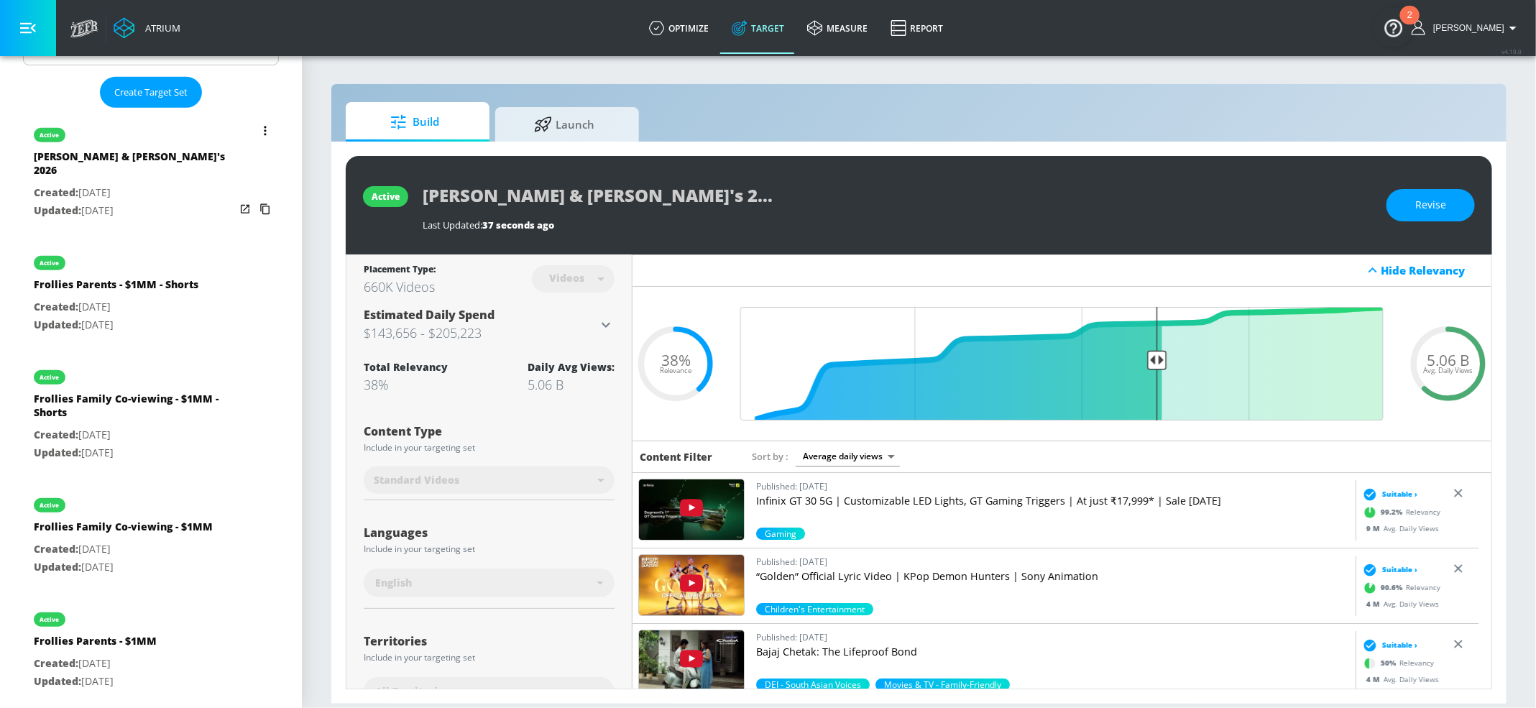
click at [264, 131] on icon "list of Target Set" at bounding box center [265, 131] width 3 height 10
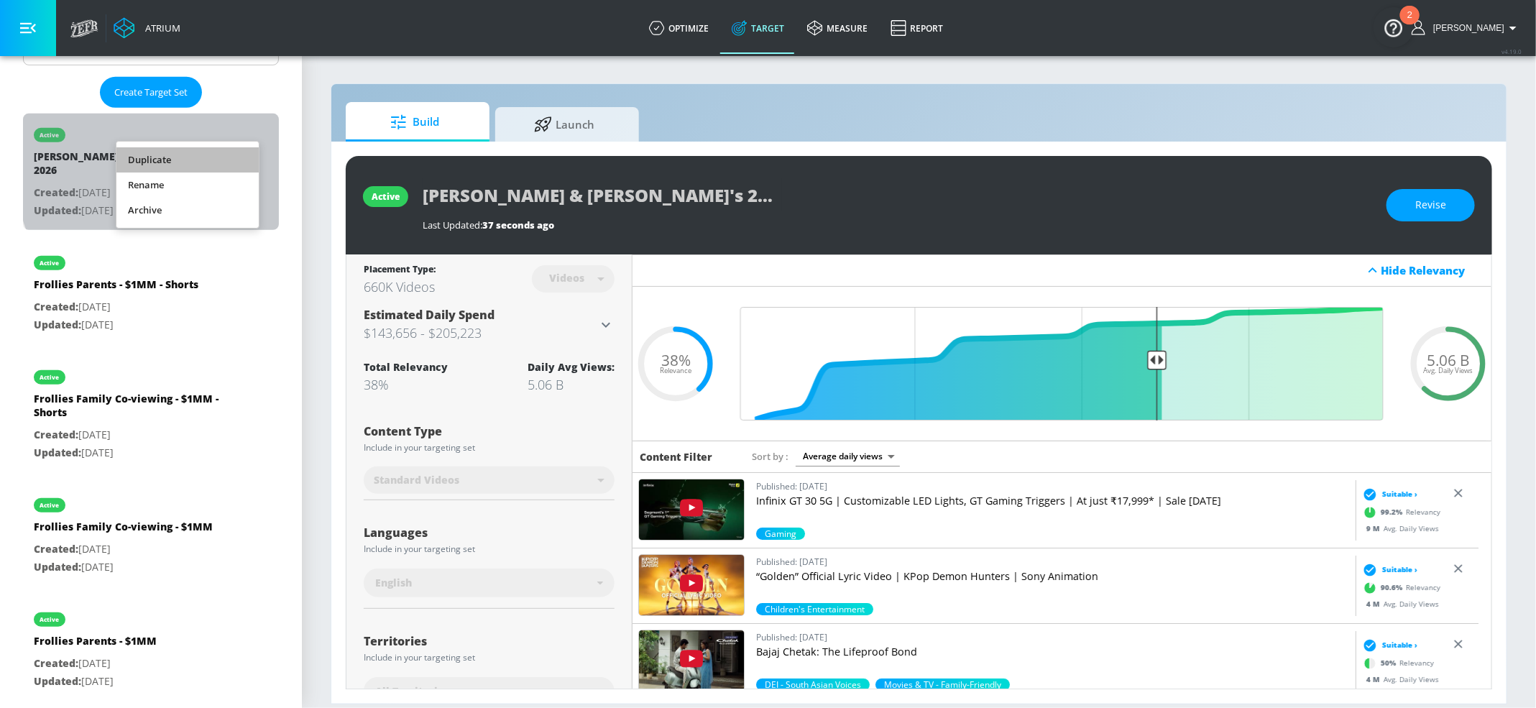
click at [225, 156] on li "Duplicate" at bounding box center [187, 159] width 142 height 25
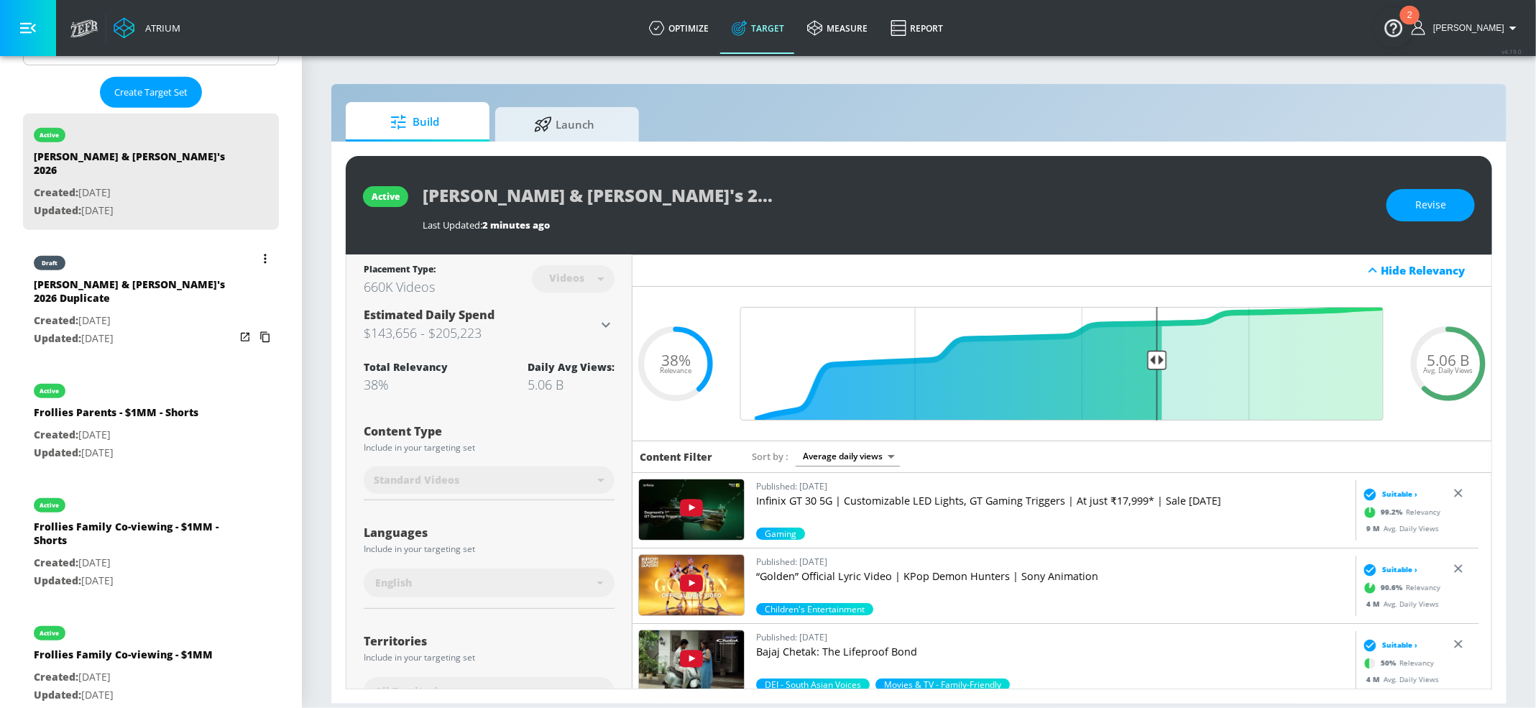
click at [106, 312] on p "Created: [DATE]" at bounding box center [134, 321] width 201 height 18
type input "[PERSON_NAME] & [PERSON_NAME]'s 2026 Duplicate"
type input "0.05"
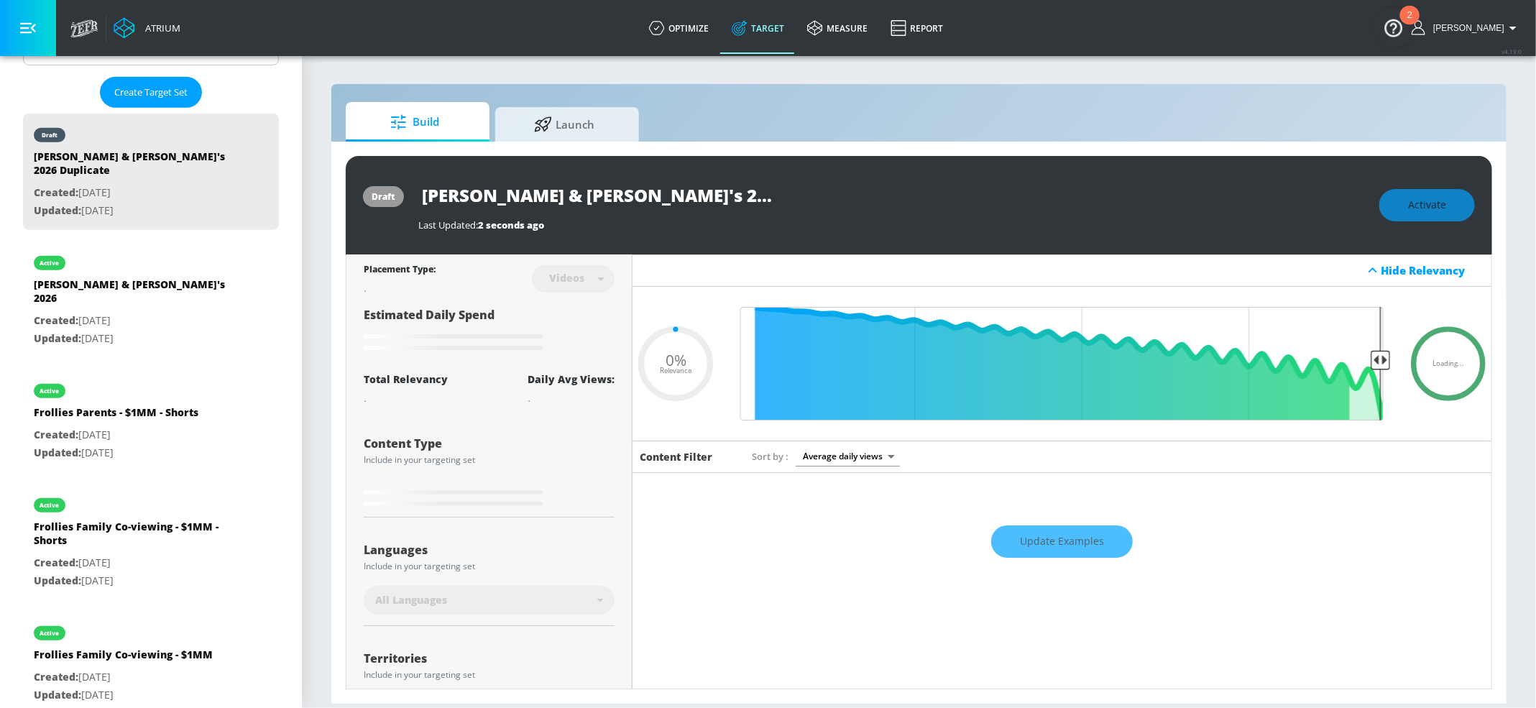
click at [635, 195] on input "[PERSON_NAME] & [PERSON_NAME]'s 2026 Duplicate" at bounding box center [597, 195] width 359 height 32
type input "[PERSON_NAME] & [PERSON_NAME]'s 2026 -"
type input "0.05"
type input "[PERSON_NAME] & [PERSON_NAME]'s 2026 -"
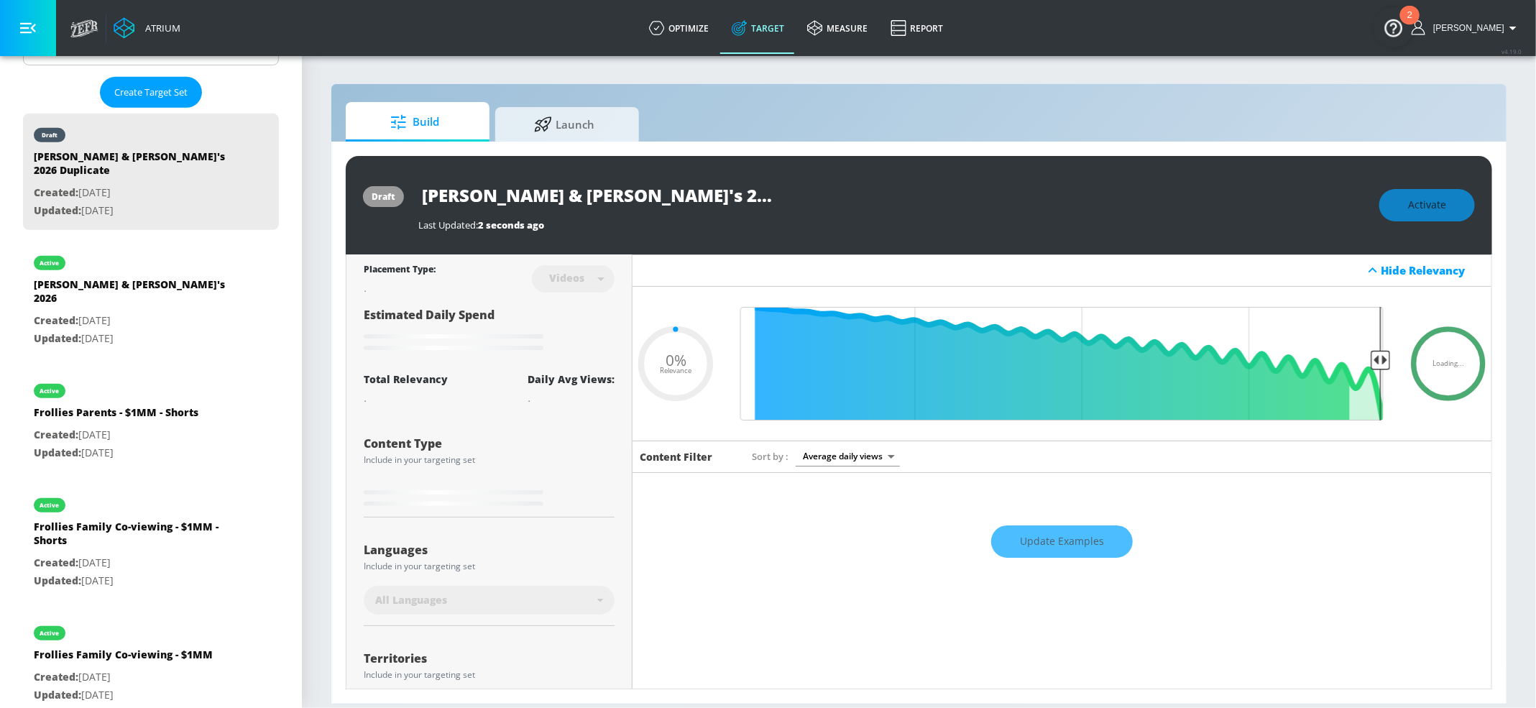
type input "0.05"
type input "[PERSON_NAME] & [PERSON_NAME]'s 2026 - S"
type input "0.05"
type input "[PERSON_NAME] & [PERSON_NAME]'s 2026 - Sh"
type input "0.05"
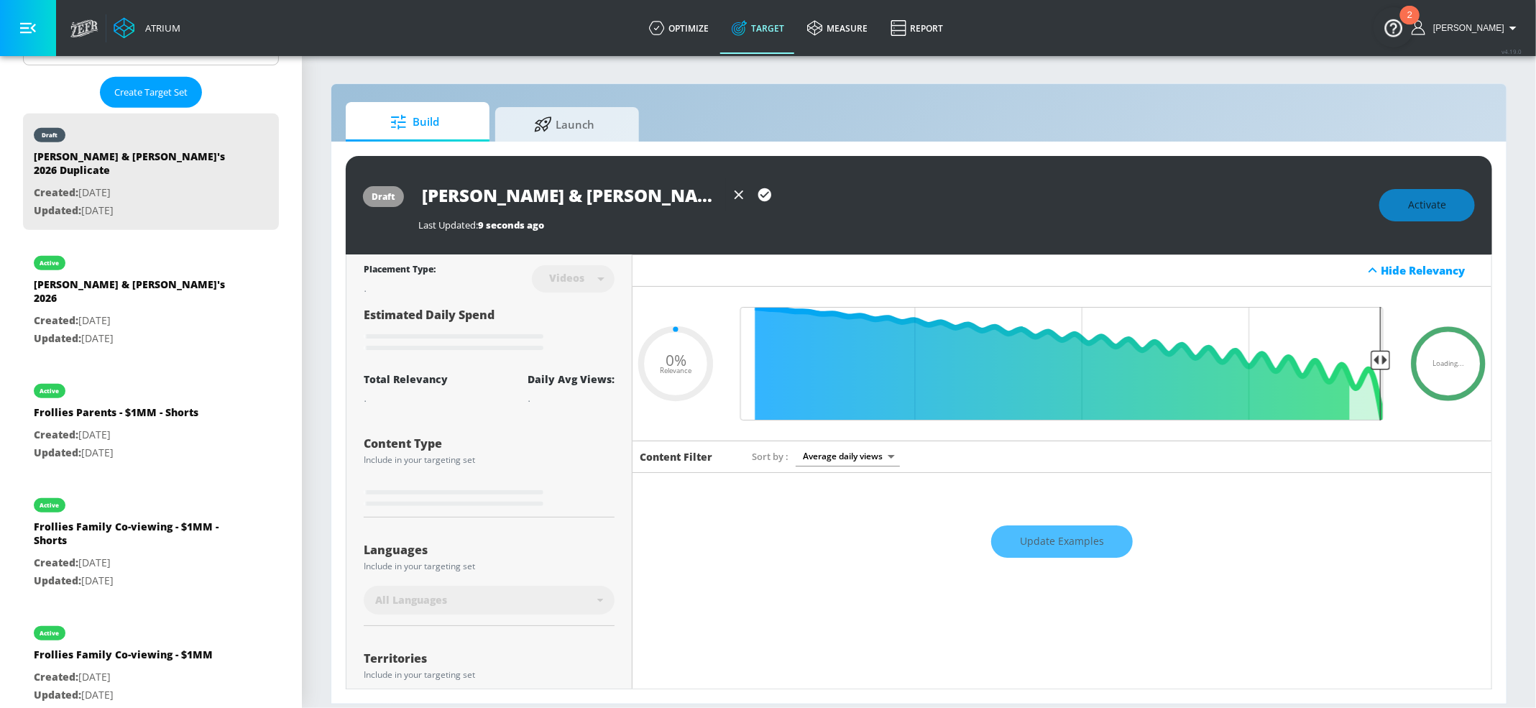
type input "[PERSON_NAME] & [PERSON_NAME]'s 2026 - Sho"
type input "0.05"
type input "[PERSON_NAME] & [PERSON_NAME]'s 2026 - Shor"
type input "0.05"
type input "[PERSON_NAME] & [PERSON_NAME]'s 2026 - Short"
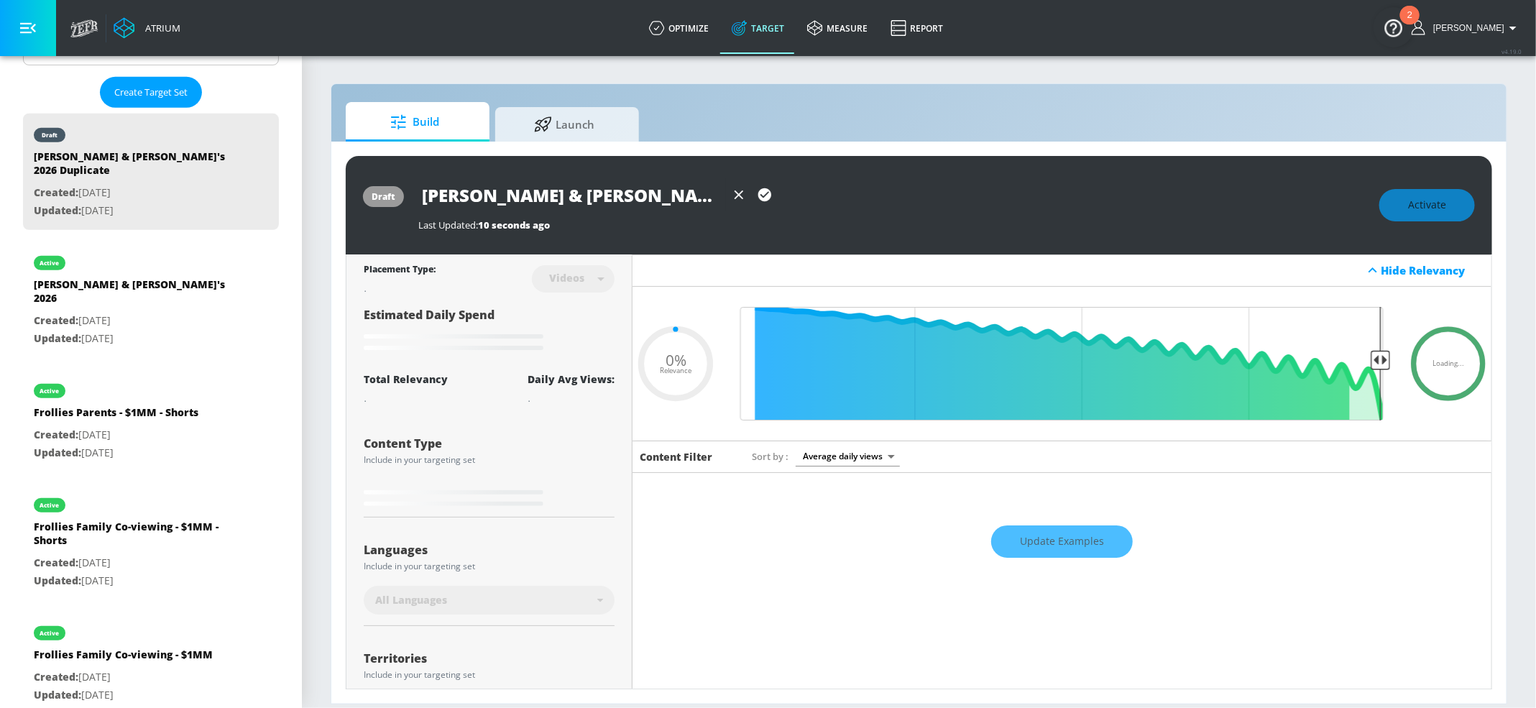
type input "0.05"
type input "[PERSON_NAME] & [PERSON_NAME]'s 2026 - Shorts"
type input "0.38"
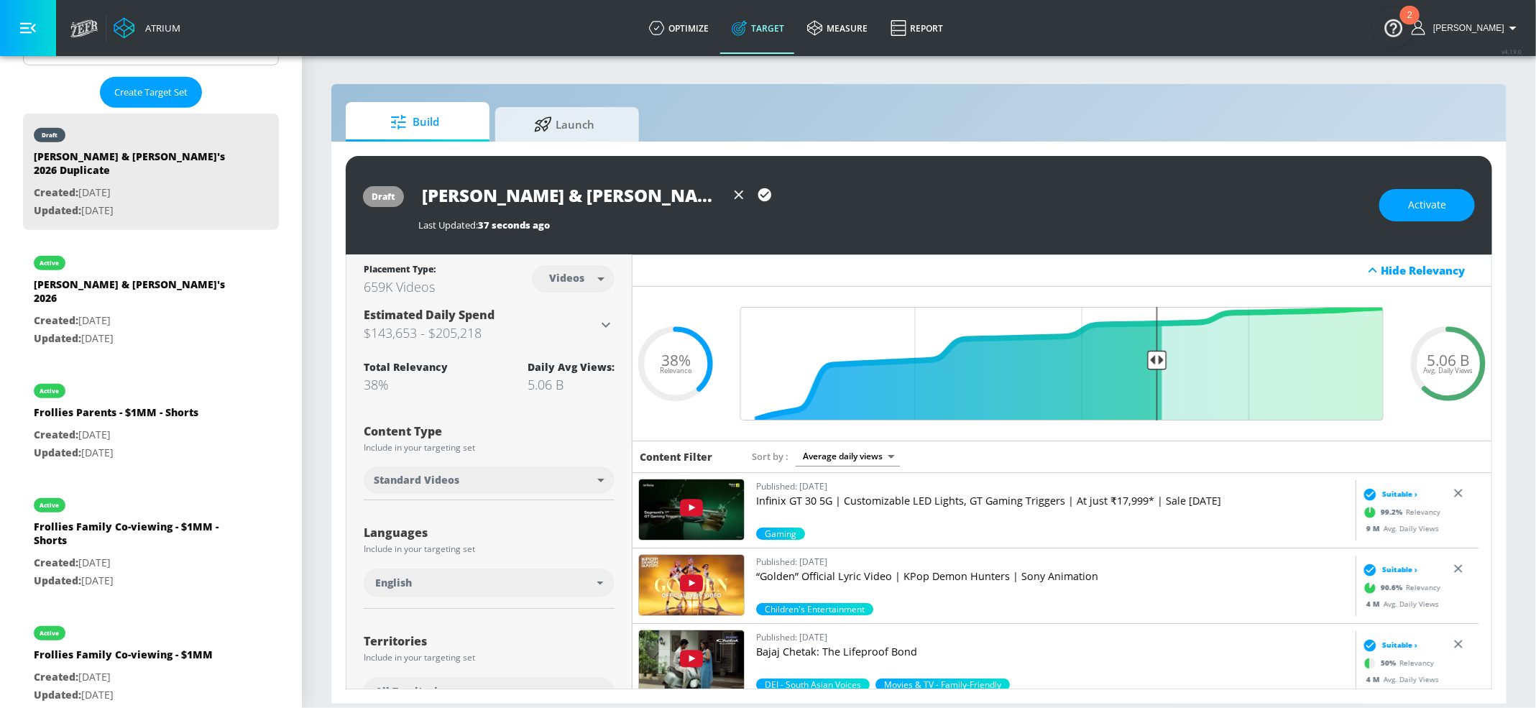
type input "[PERSON_NAME] & [PERSON_NAME]'s 2026 - Shorts"
click at [761, 189] on icon "button" at bounding box center [765, 195] width 16 height 16
click at [571, 285] on body "Atrium optimize Target measure Report optimize Target measure Report v 4.19.0 […" at bounding box center [768, 354] width 1536 height 708
click at [558, 310] on div "Channels" at bounding box center [570, 310] width 52 height 15
type input "channels"
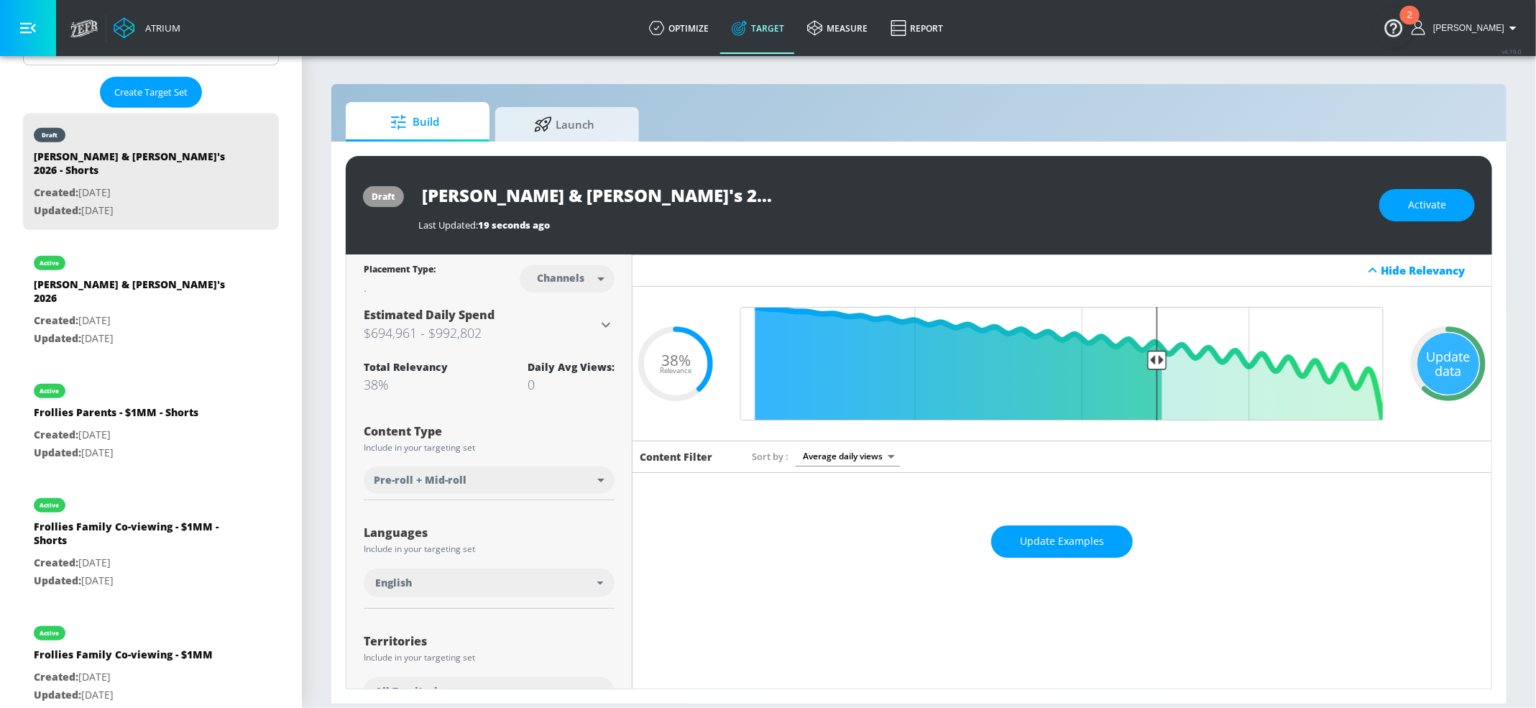
click at [539, 494] on body "Atrium optimize Target measure Report optimize Target measure Report v 4.19.0 […" at bounding box center [768, 354] width 1536 height 708
click at [533, 547] on li "Youtube Shorts" at bounding box center [487, 537] width 247 height 24
type input "short_video"
click at [1410, 198] on span "Activate" at bounding box center [1427, 205] width 38 height 18
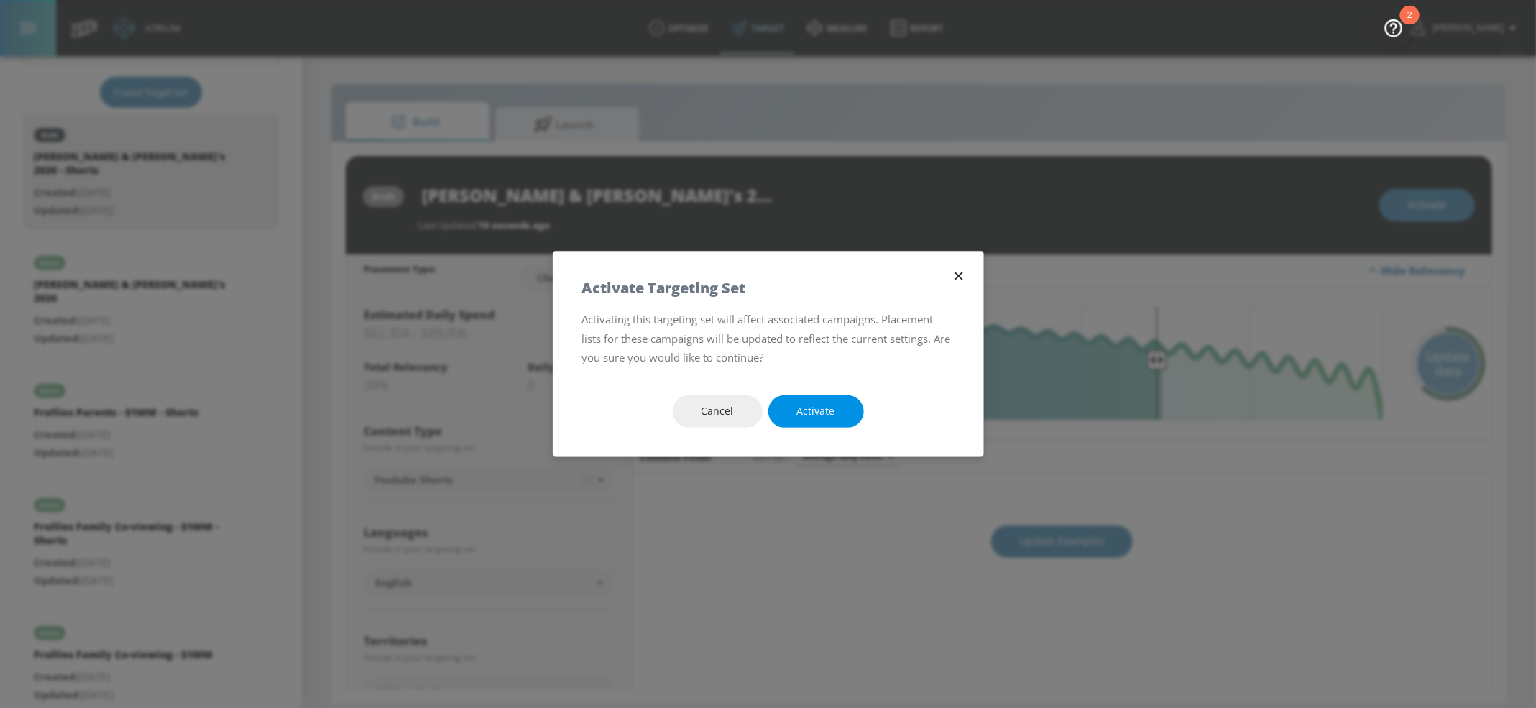
click at [826, 404] on span "Activate" at bounding box center [816, 411] width 38 height 18
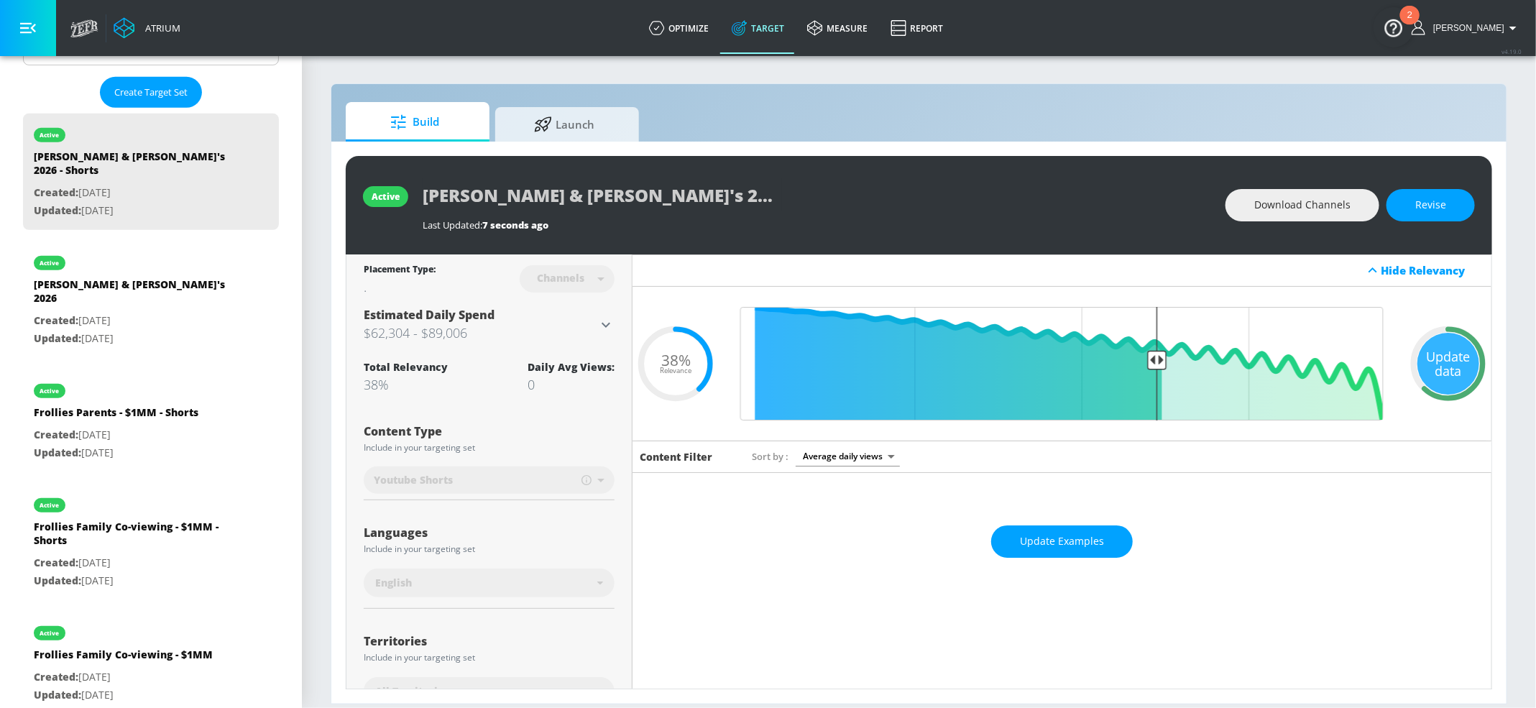
click at [388, 191] on div "active [PERSON_NAME] & [PERSON_NAME]'s 2026 - Shorts Last Updated: 7 seconds ag…" at bounding box center [919, 205] width 1146 height 98
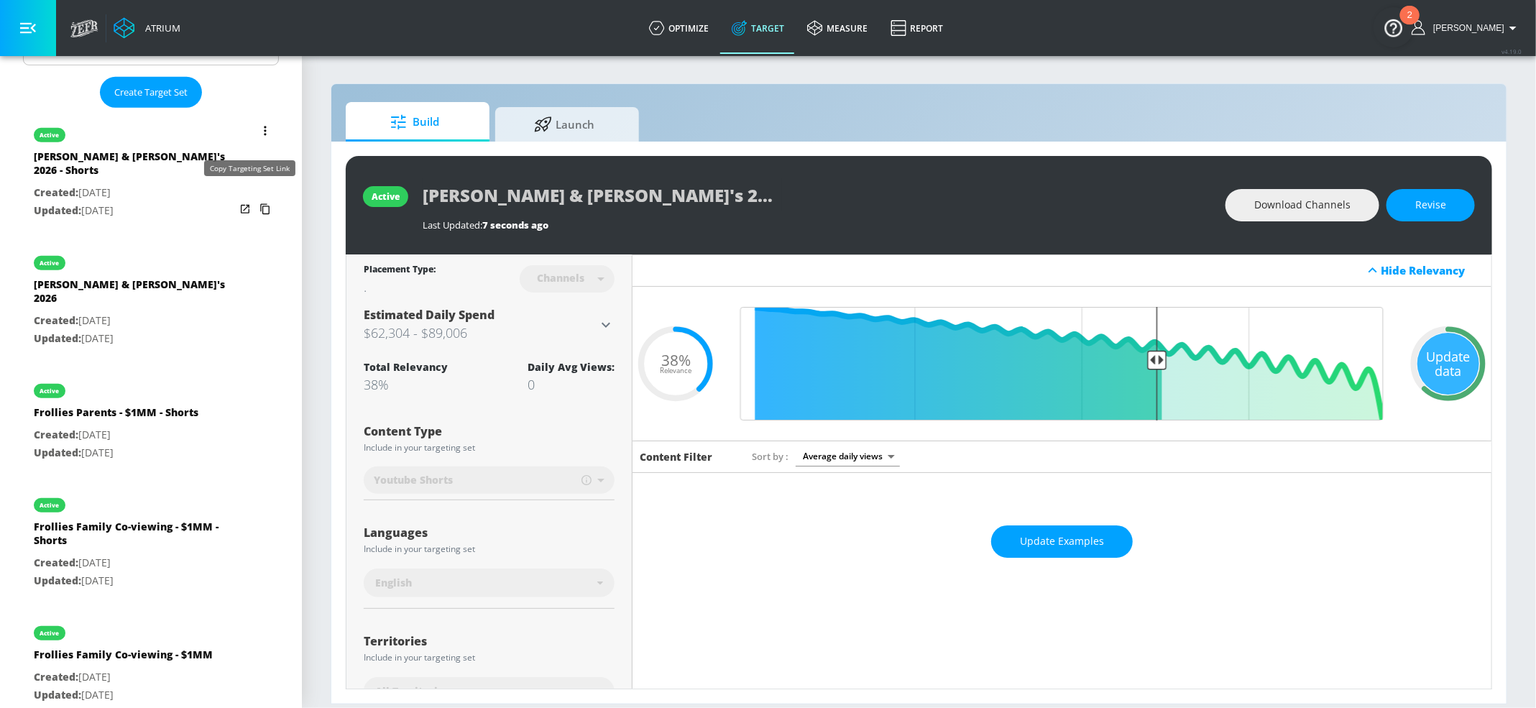
click at [254, 198] on icon "list of Target Set" at bounding box center [265, 209] width 23 height 23
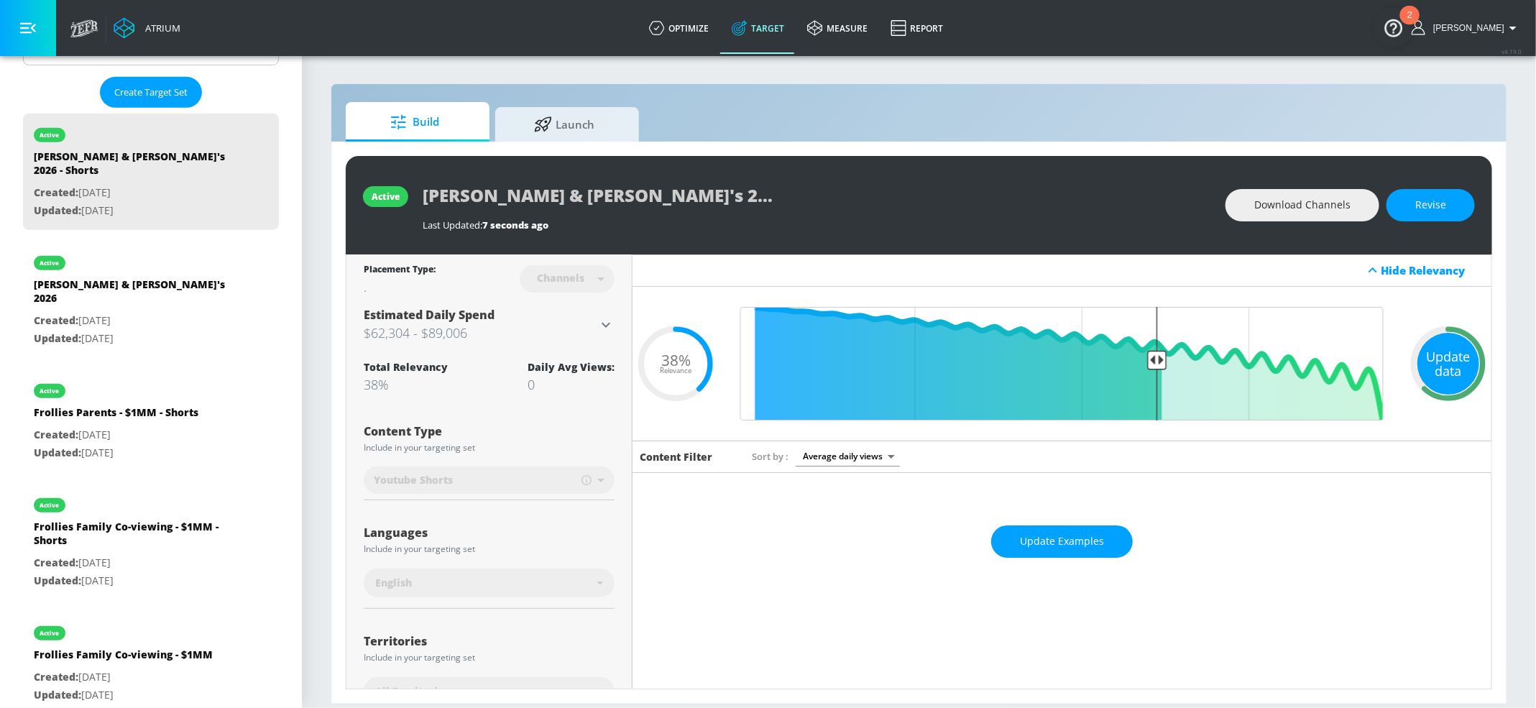
click at [1453, 343] on div "Update data" at bounding box center [1448, 364] width 62 height 62
